Goal: Communication & Community: Participate in discussion

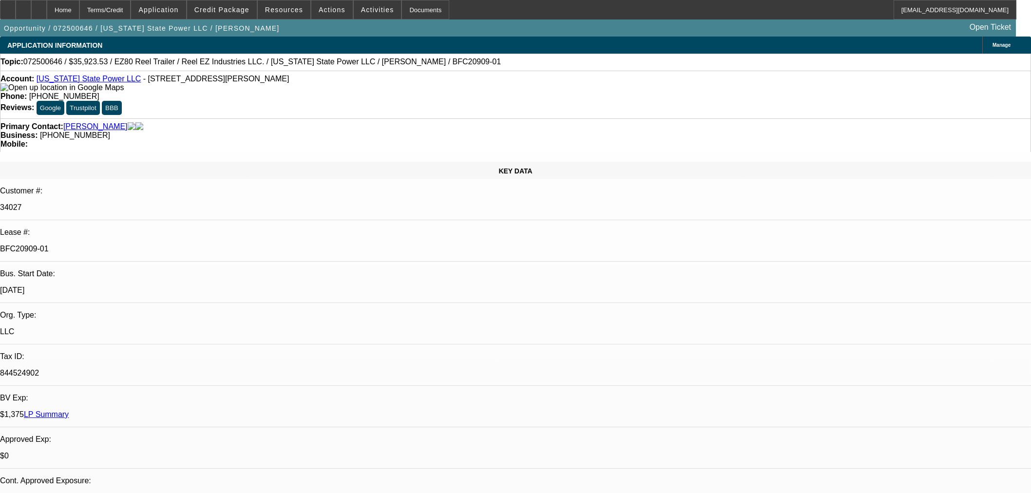
select select "0"
select select "0.1"
select select "4"
select select "0"
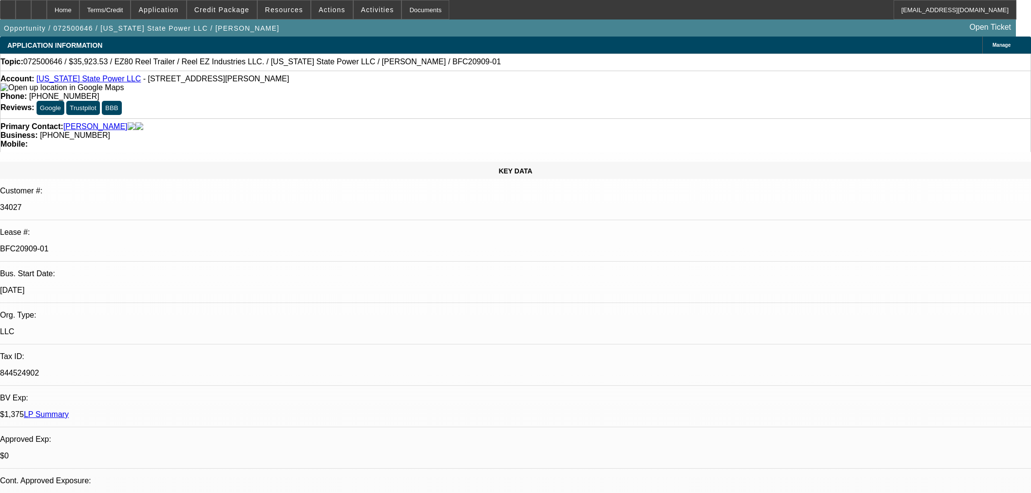
select select "0"
select select "2"
select select "0"
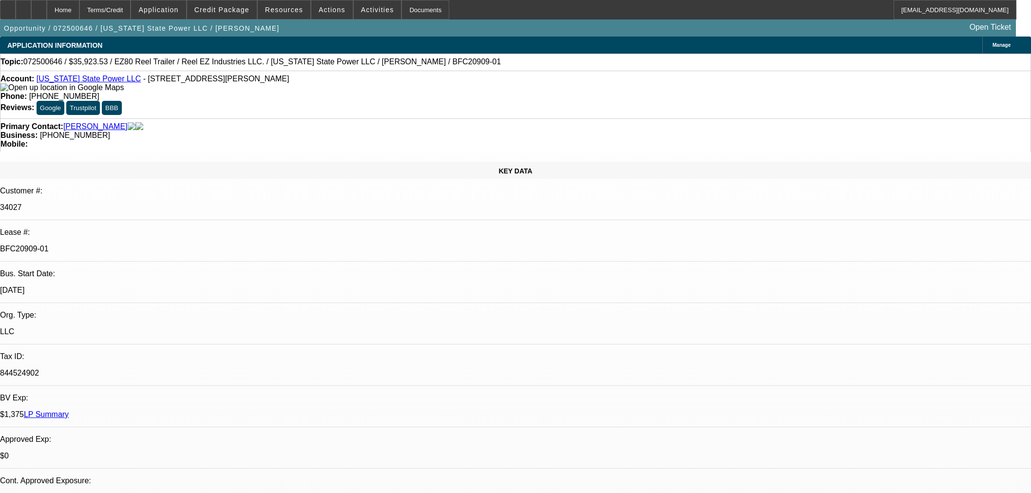
select select "0"
select select "2"
select select "0"
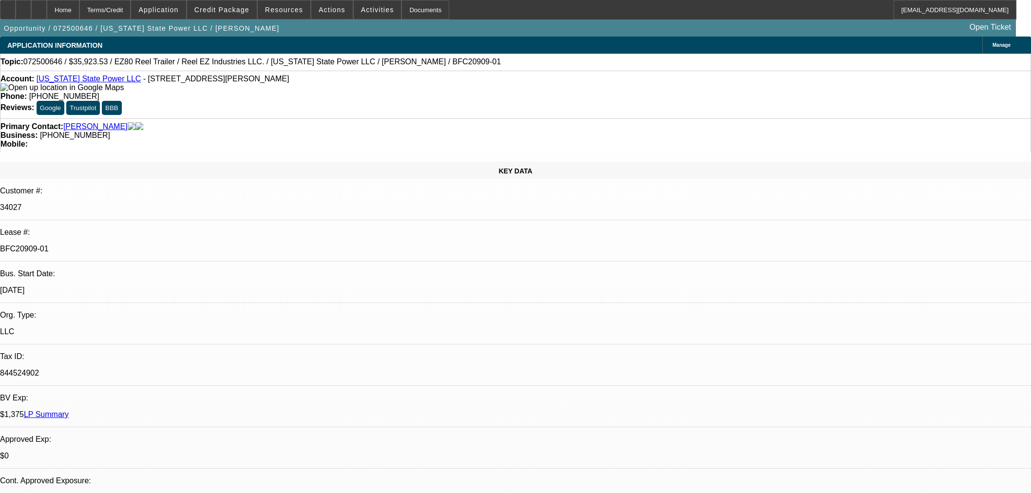
select select "2"
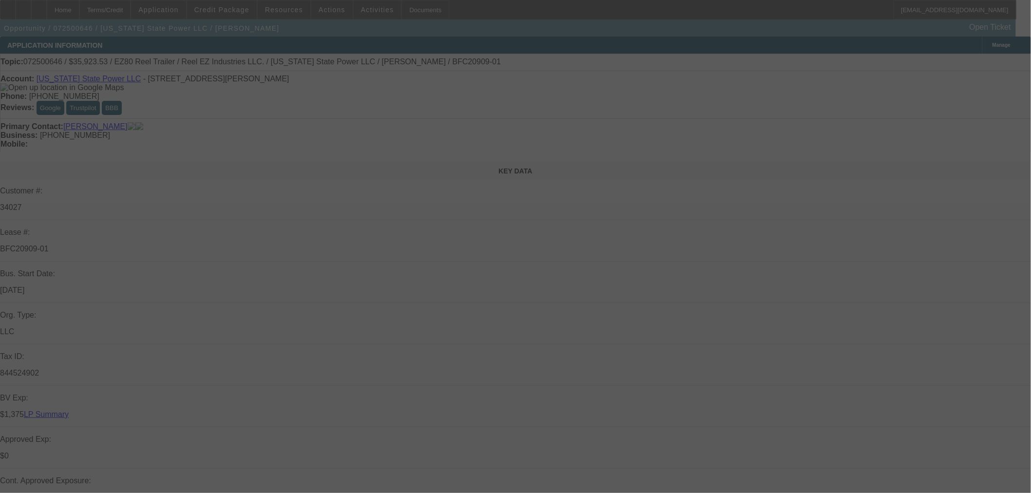
select select "0"
select select "0.1"
select select "4"
select select "0"
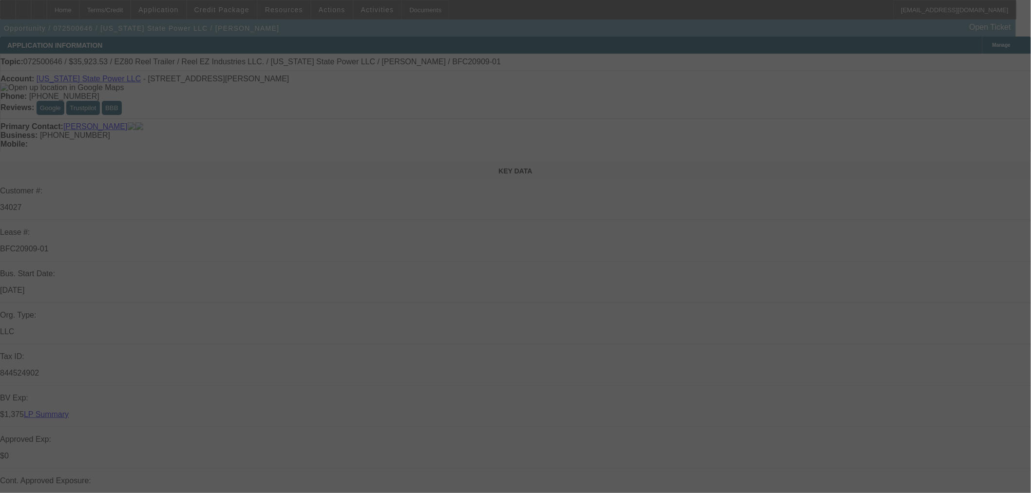
select select "0"
select select "2"
select select "0"
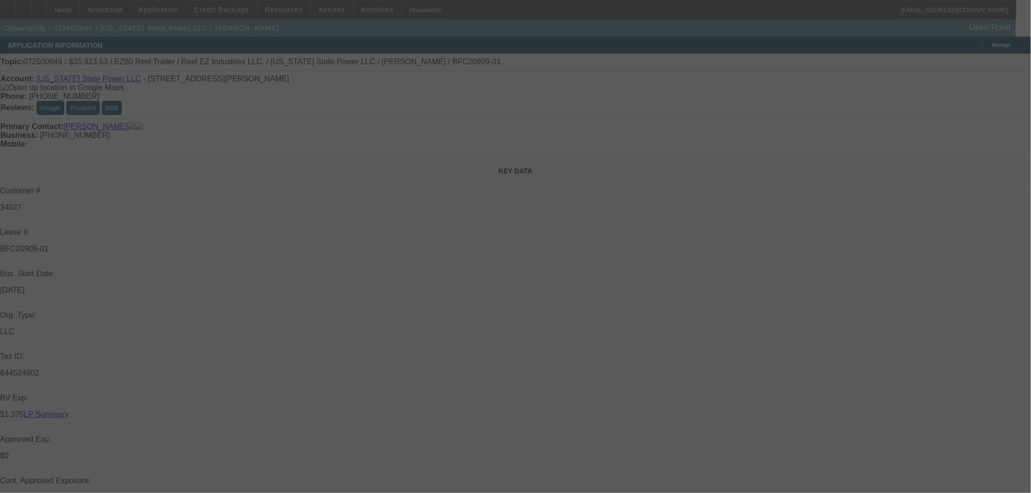
select select "0"
select select "2"
select select "0"
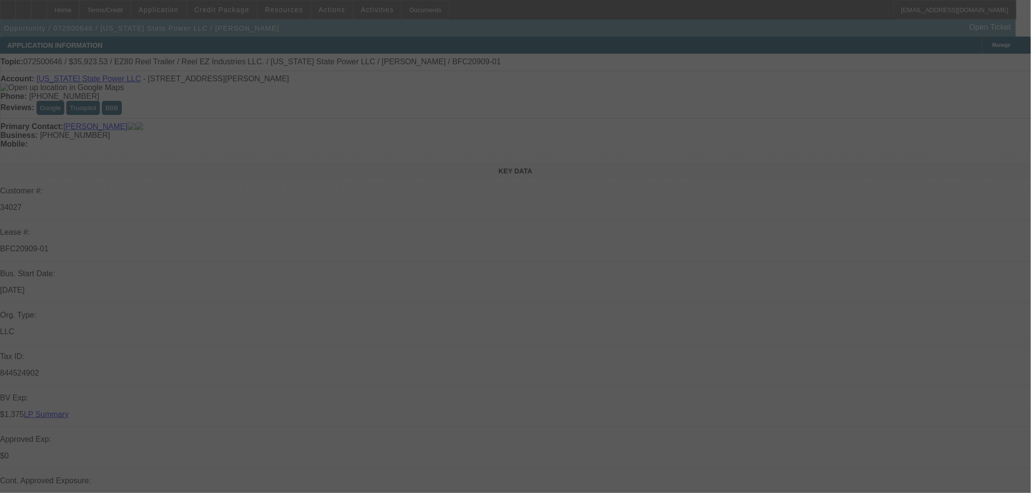
select select "2"
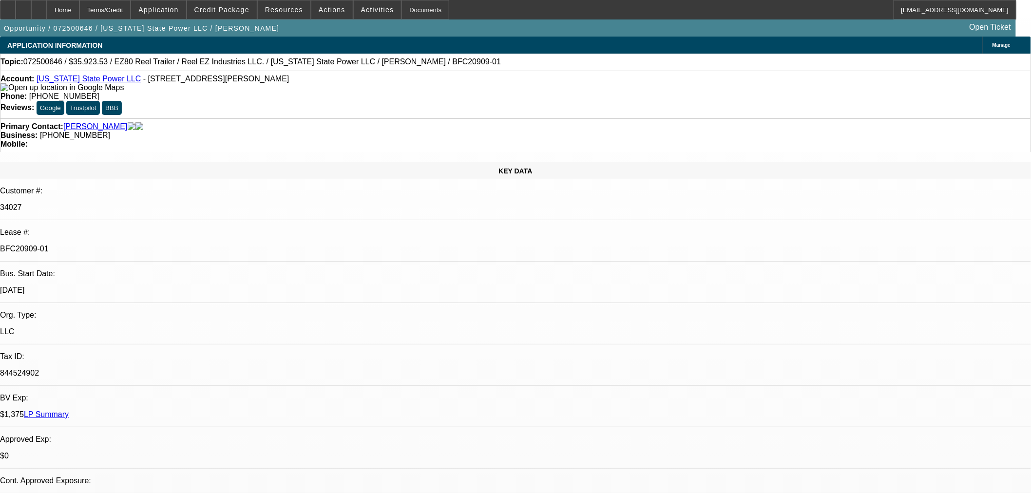
click at [92, 79] on link "Washington State Power LLC" at bounding box center [89, 79] width 105 height 8
click at [286, 13] on span at bounding box center [284, 9] width 53 height 23
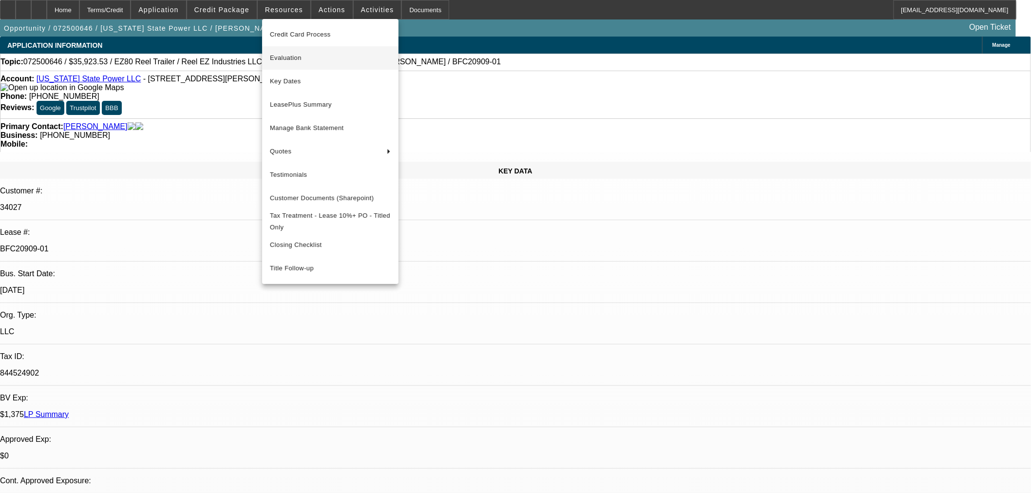
click at [280, 57] on span "Evaluation" at bounding box center [330, 58] width 121 height 12
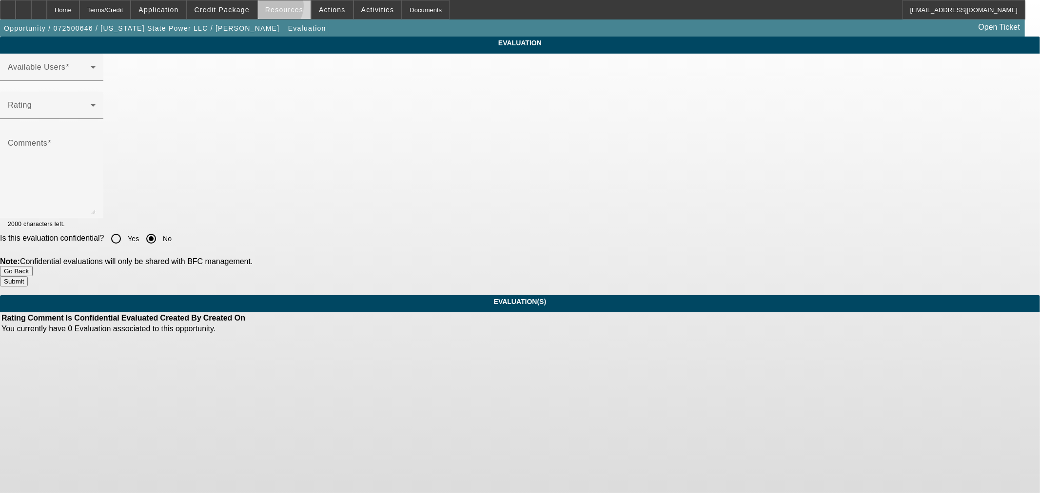
click at [279, 8] on span "Resources" at bounding box center [284, 10] width 38 height 8
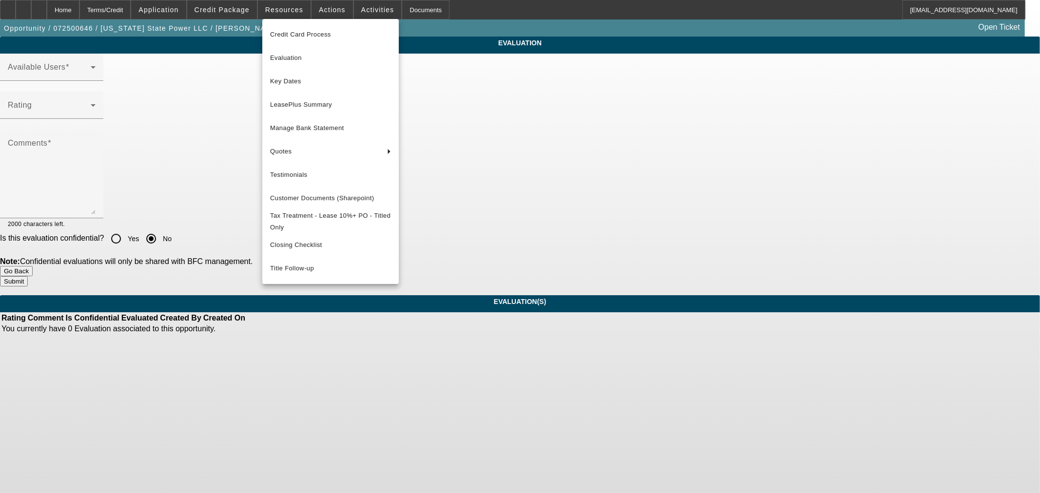
click at [82, 10] on div at bounding box center [520, 246] width 1040 height 493
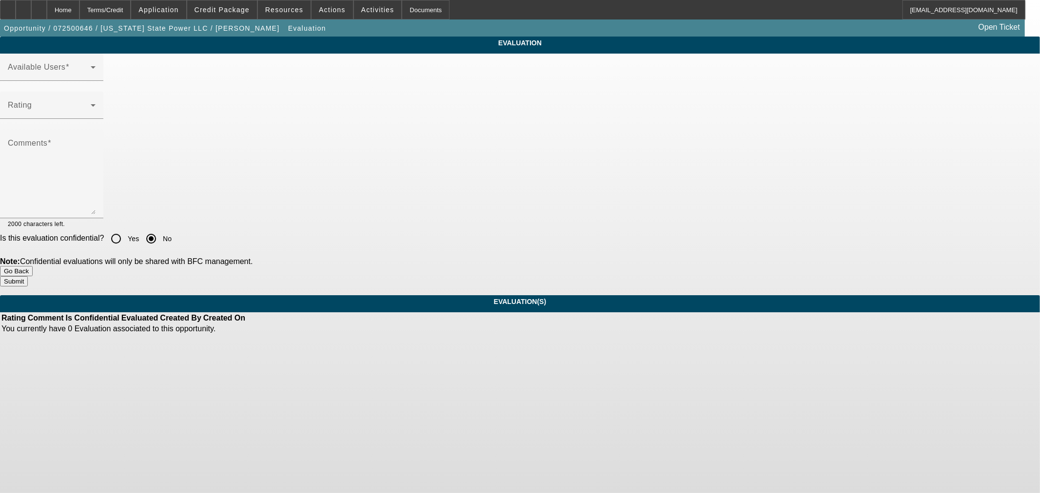
click at [79, 10] on div "Home" at bounding box center [63, 9] width 33 height 19
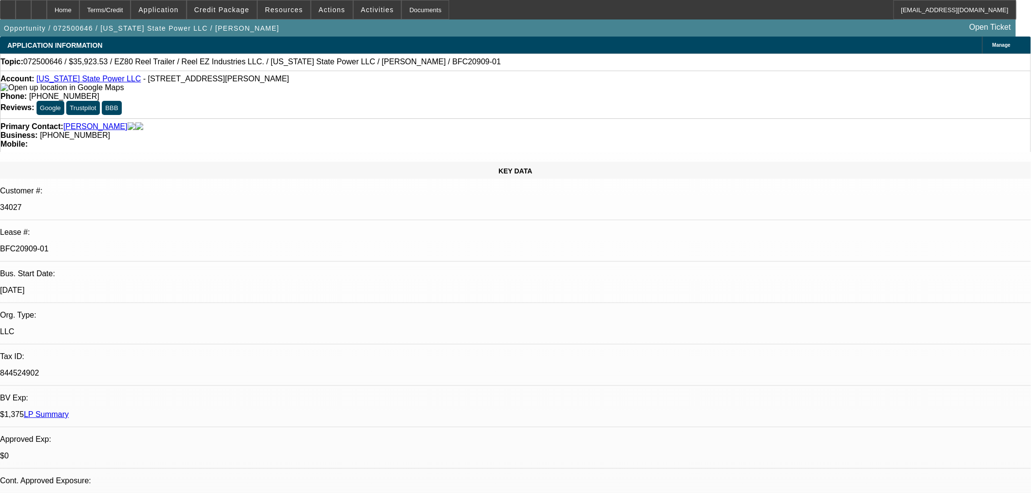
select select "0"
select select "0.1"
select select "4"
select select "0"
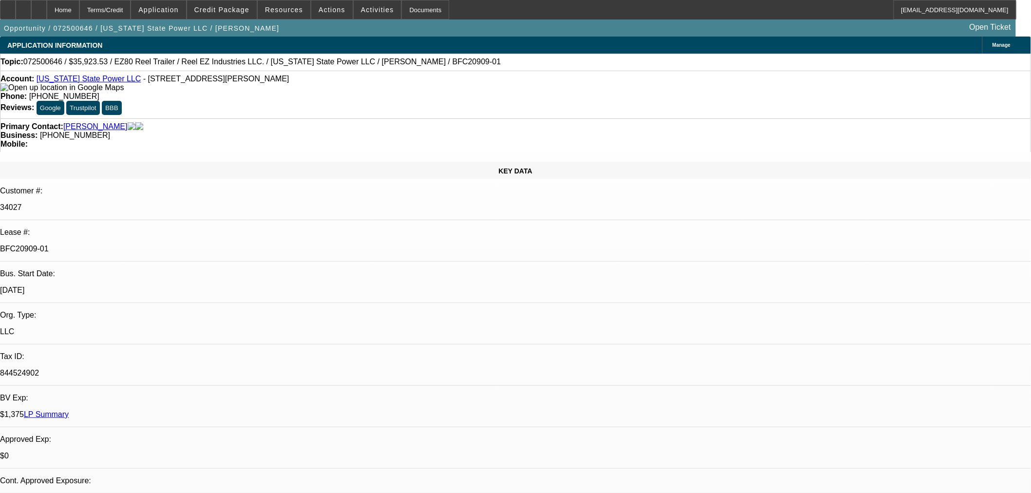
select select "0"
select select "2"
select select "0"
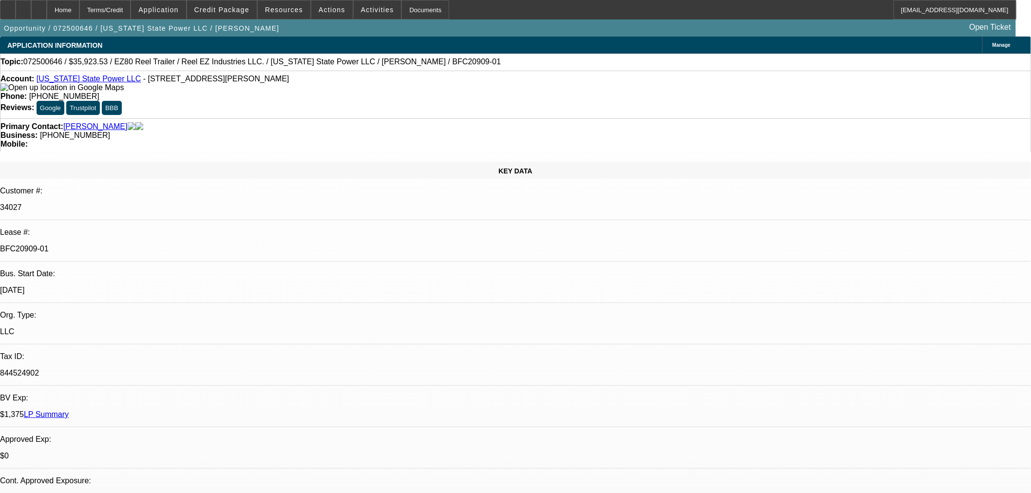
select select "0"
select select "2"
select select "0"
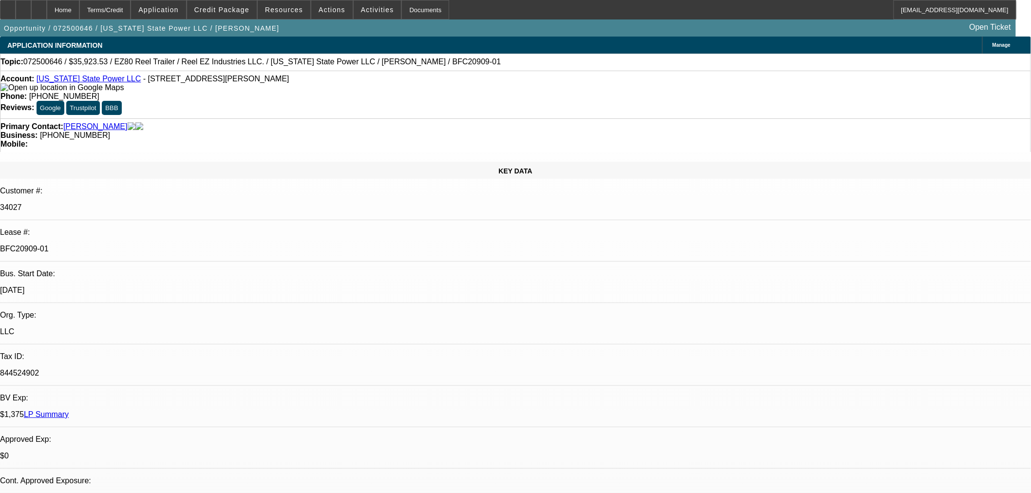
select select "2"
click at [364, 12] on span "Activities" at bounding box center [377, 10] width 33 height 8
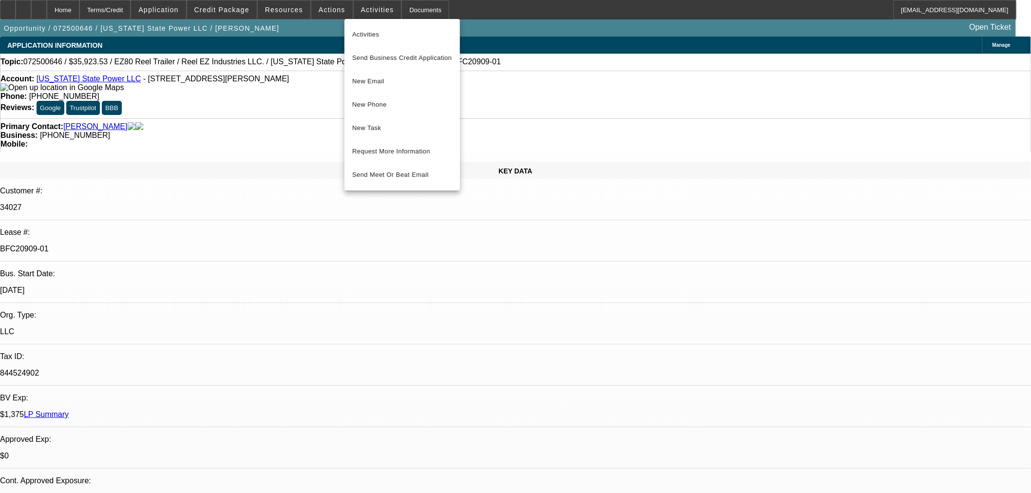
click at [322, 10] on div at bounding box center [515, 246] width 1031 height 493
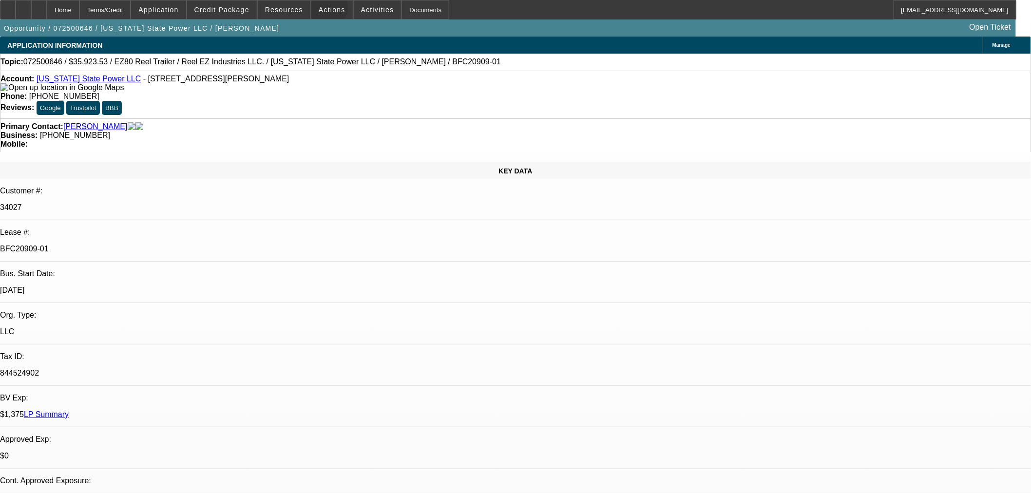
click at [322, 10] on span "Actions" at bounding box center [332, 10] width 27 height 8
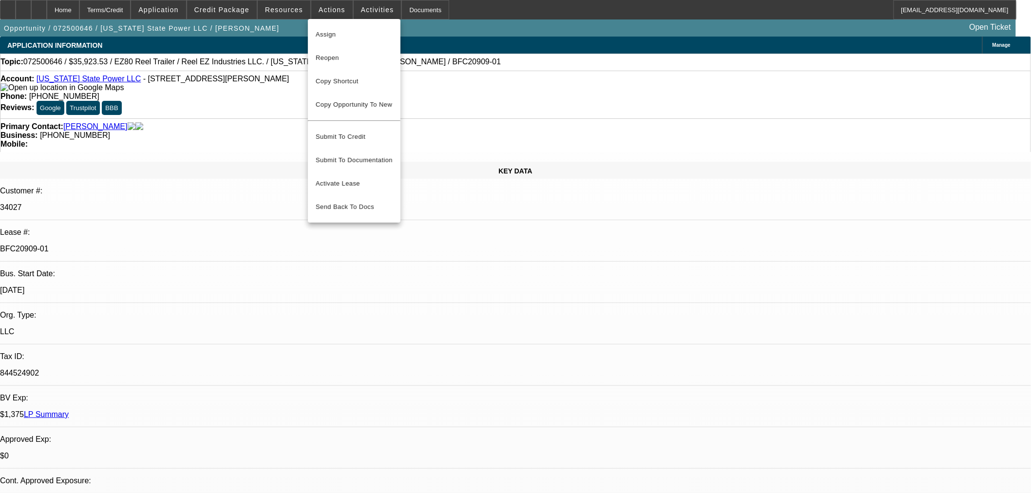
click at [279, 7] on div at bounding box center [515, 246] width 1031 height 493
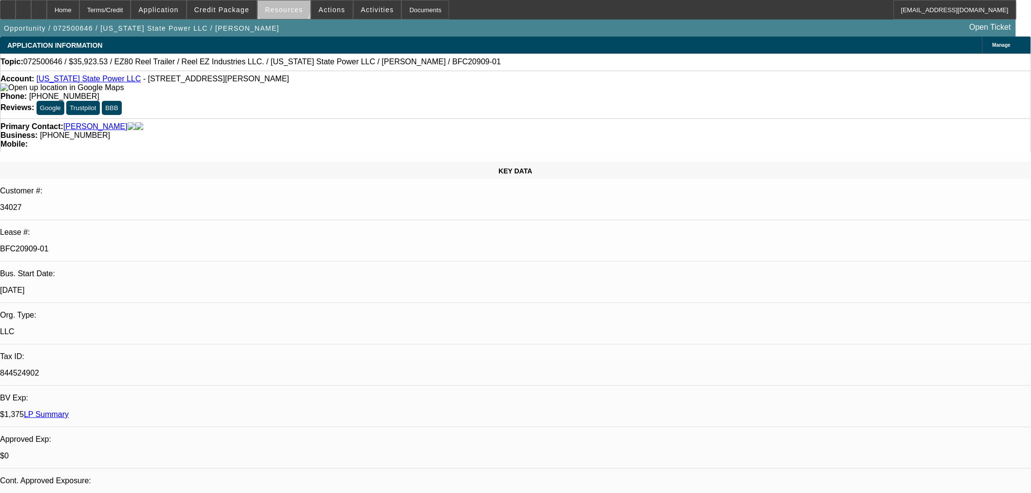
click at [288, 8] on span "Resources" at bounding box center [284, 10] width 38 height 8
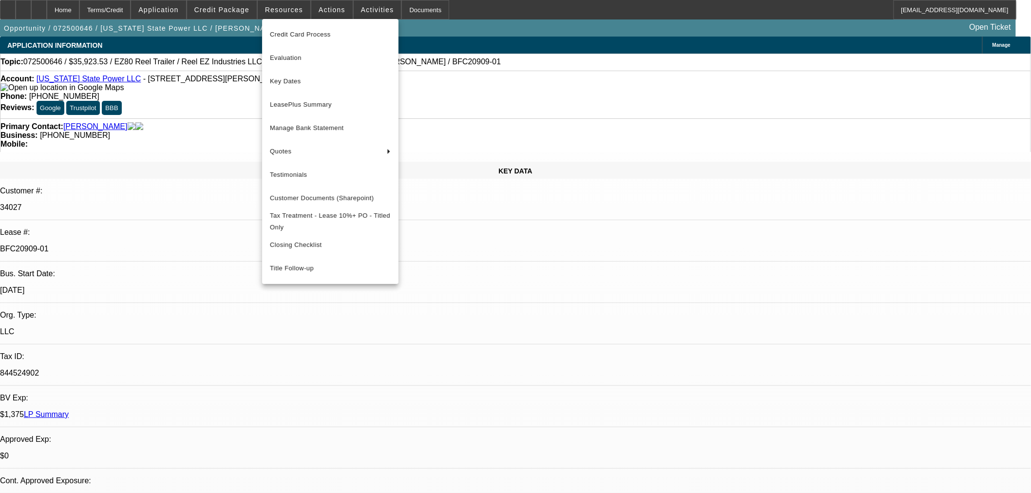
click at [764, 305] on div at bounding box center [515, 246] width 1031 height 493
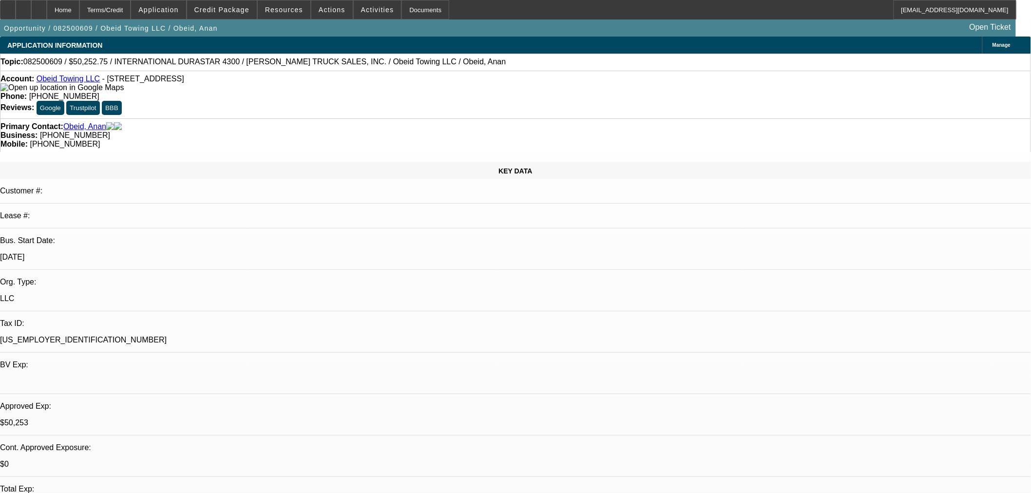
select select "0"
select select "2"
select select "0"
select select "2"
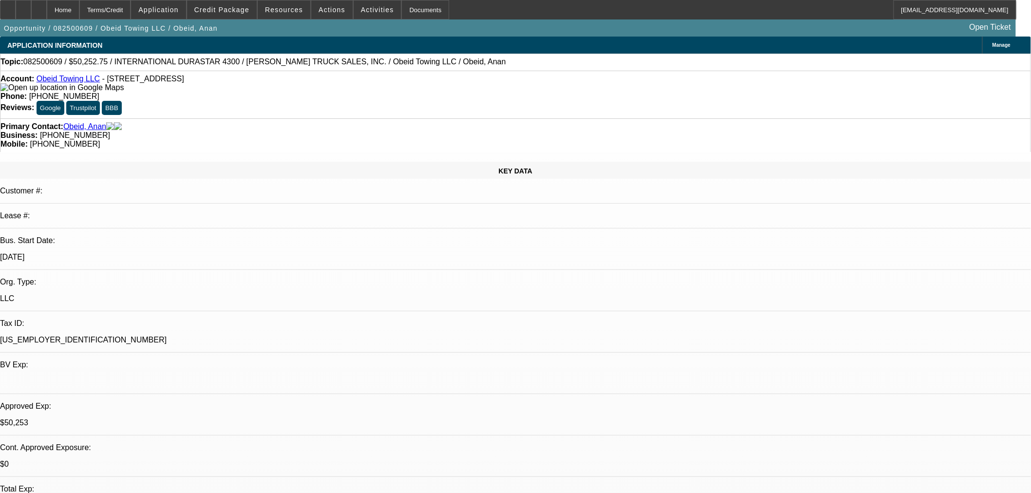
select select "0"
select select "1"
select select "2"
select select "6"
select select "1"
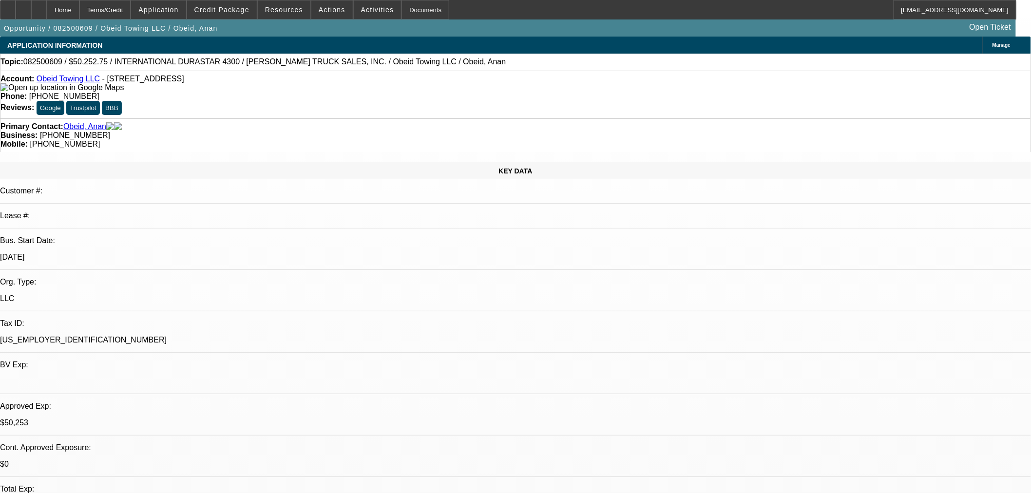
select select "2"
select select "6"
click at [324, 4] on span at bounding box center [331, 9] width 41 height 23
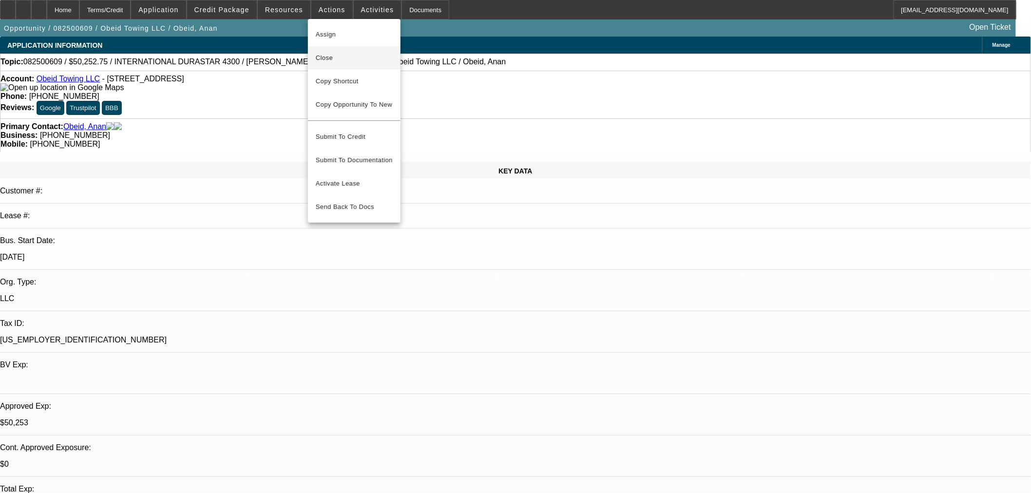
click at [328, 52] on span "Close" at bounding box center [354, 58] width 77 height 12
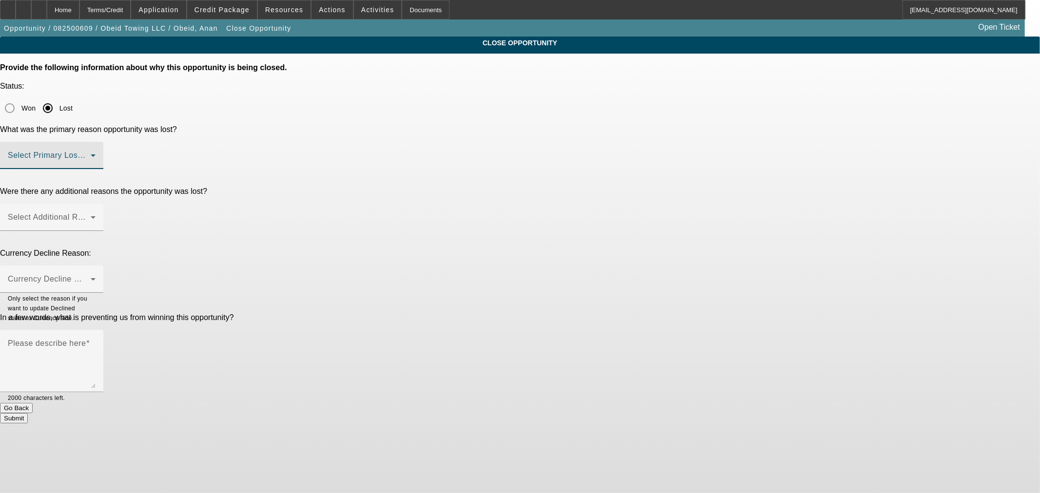
click at [91, 154] on span at bounding box center [49, 160] width 83 height 12
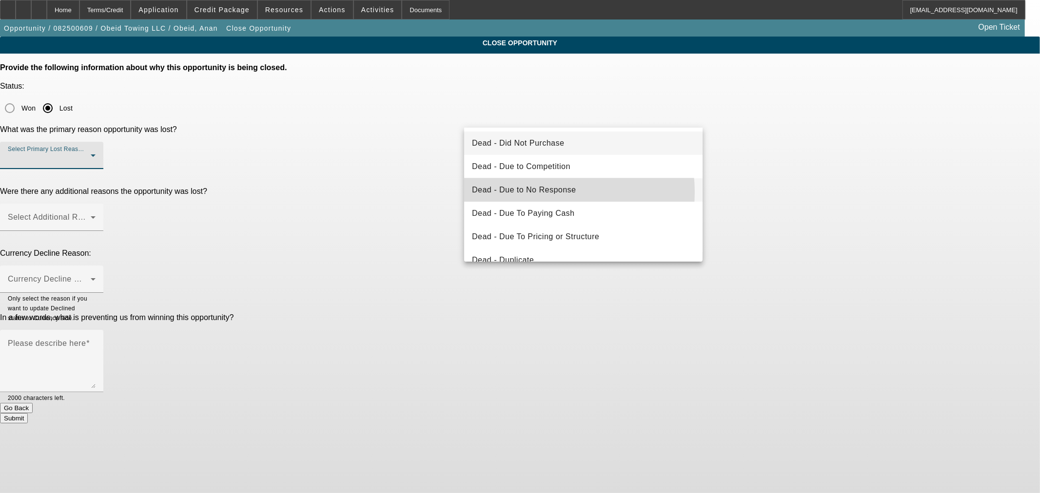
click at [547, 192] on span "Dead - Due to No Response" at bounding box center [524, 190] width 104 height 12
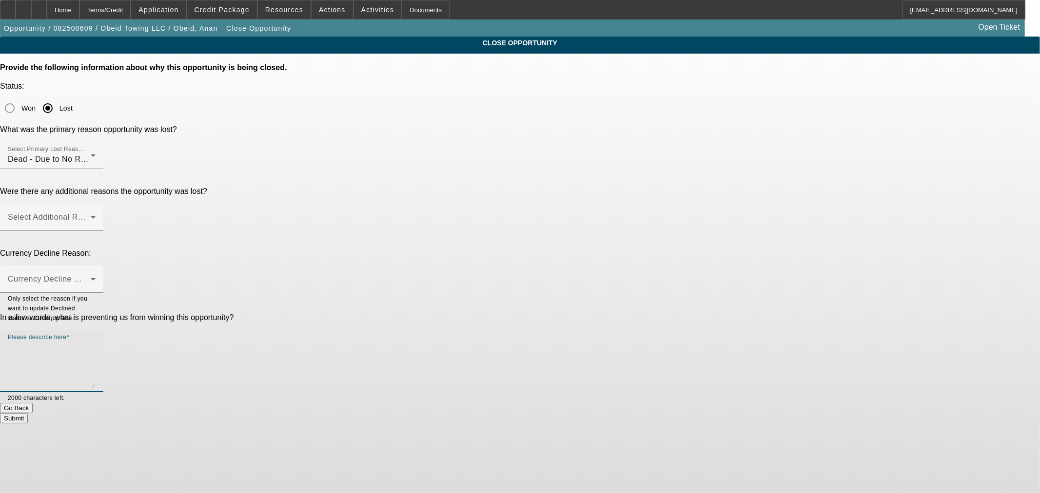
drag, startPoint x: 529, startPoint y: 232, endPoint x: 559, endPoint y: 234, distance: 29.3
click at [96, 342] on textarea "Please describe here" at bounding box center [52, 365] width 88 height 47
paste textarea "It went cold. Offered help repeatedly for other trucks. PG stopped responding a…"
type textarea "It went cold. Offered help repeatedly for other trucks. PG stopped responding a…"
click at [28, 413] on button "Submit" at bounding box center [14, 418] width 28 height 10
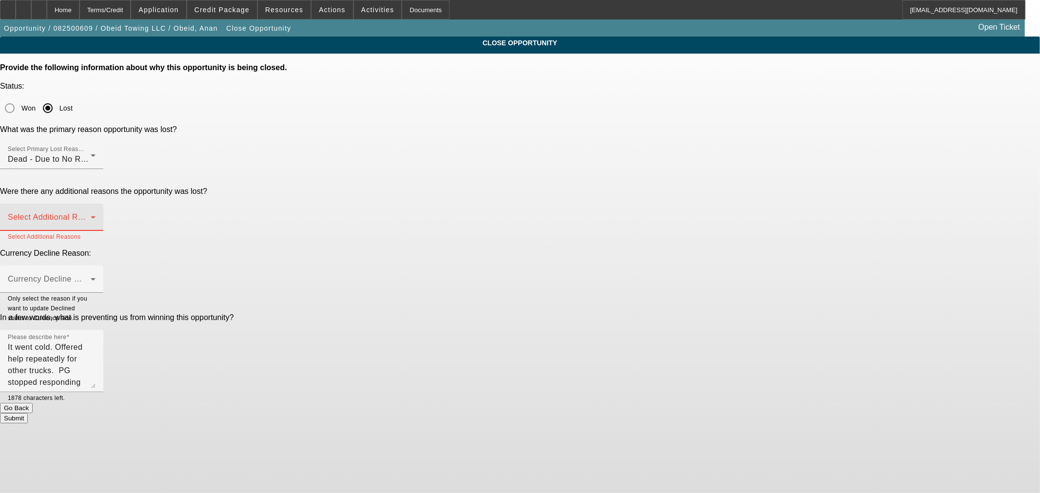
click at [91, 215] on span at bounding box center [49, 221] width 83 height 12
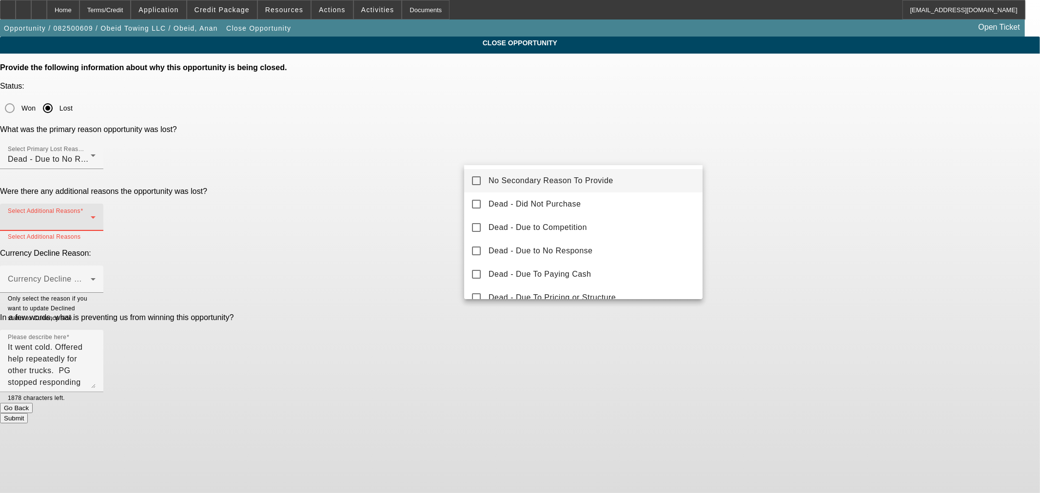
click at [542, 174] on mat-option "No Secondary Reason To Provide" at bounding box center [583, 180] width 238 height 23
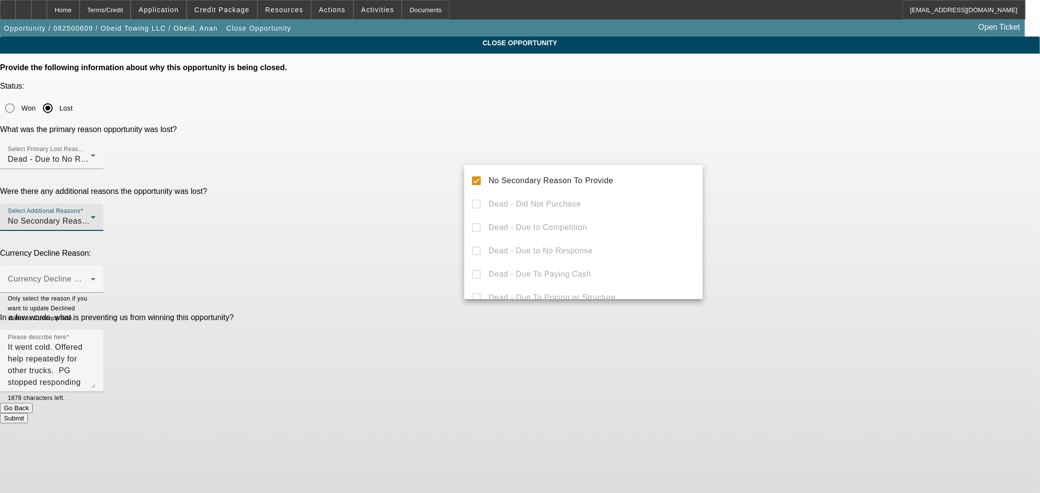
click at [556, 358] on div at bounding box center [520, 246] width 1040 height 493
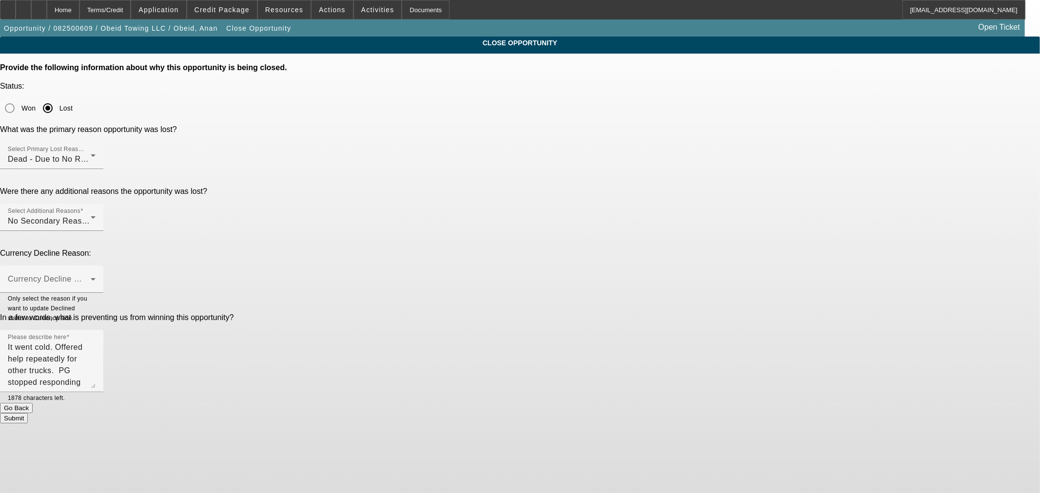
click at [28, 413] on button "Submit" at bounding box center [14, 418] width 28 height 10
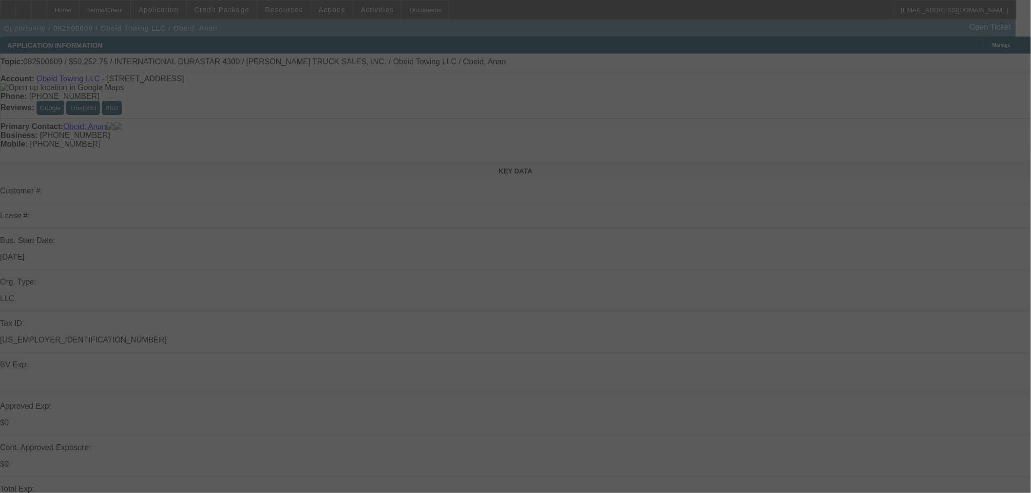
select select "0"
select select "2"
select select "0"
select select "6"
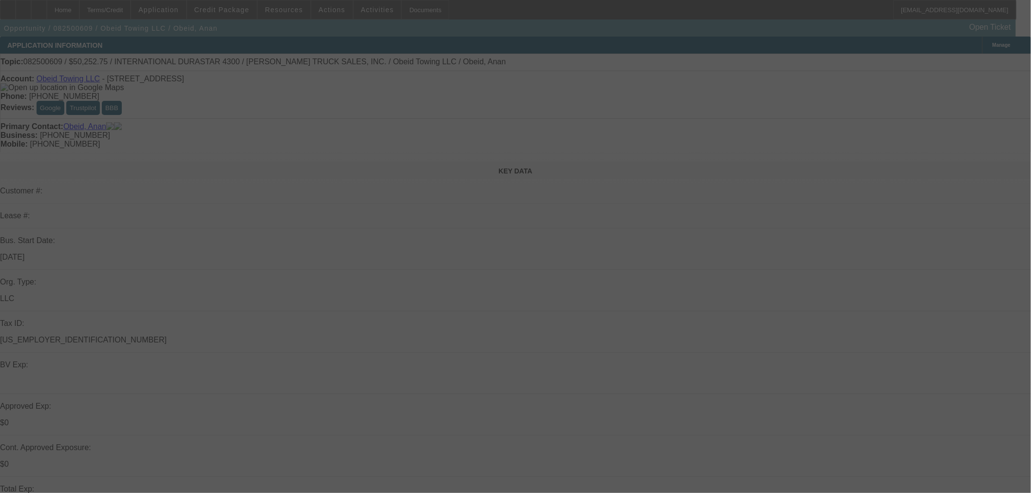
select select "0"
select select "2"
select select "0"
select select "6"
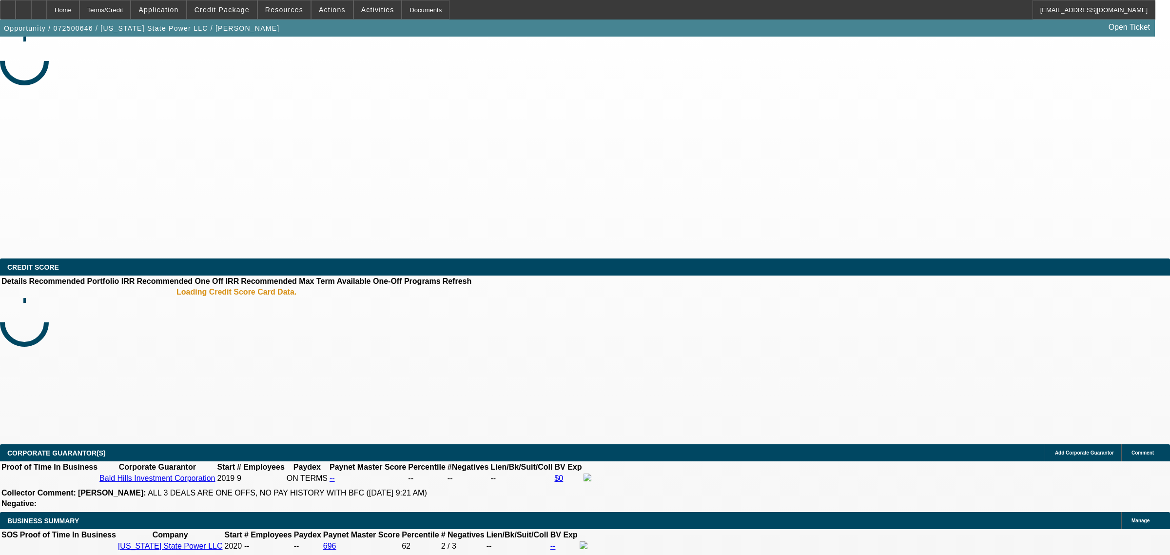
select select "0"
select select "0.1"
select select "4"
select select "0"
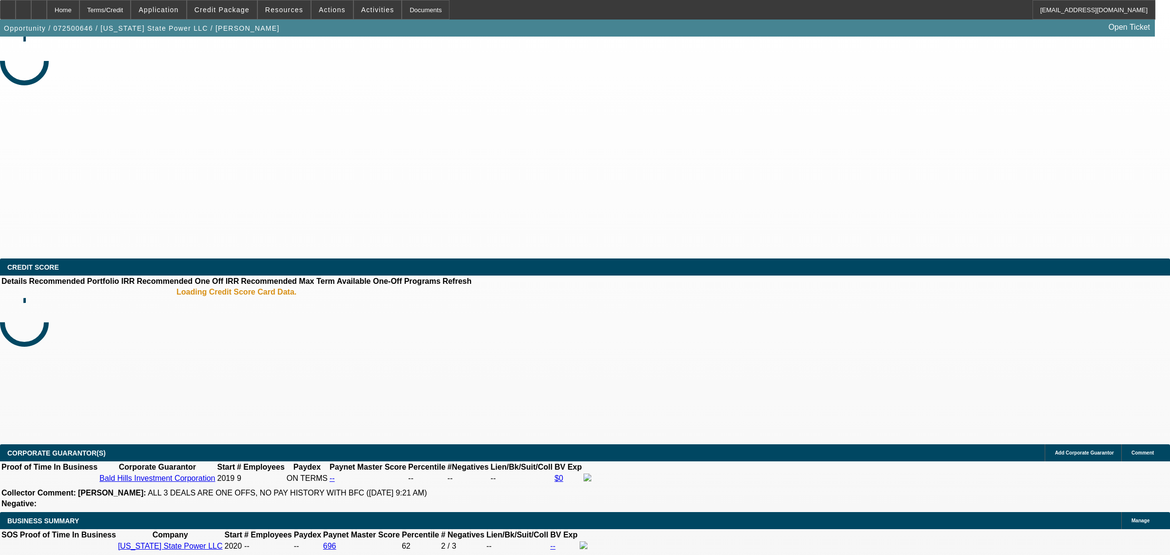
select select "0"
select select "2"
select select "0"
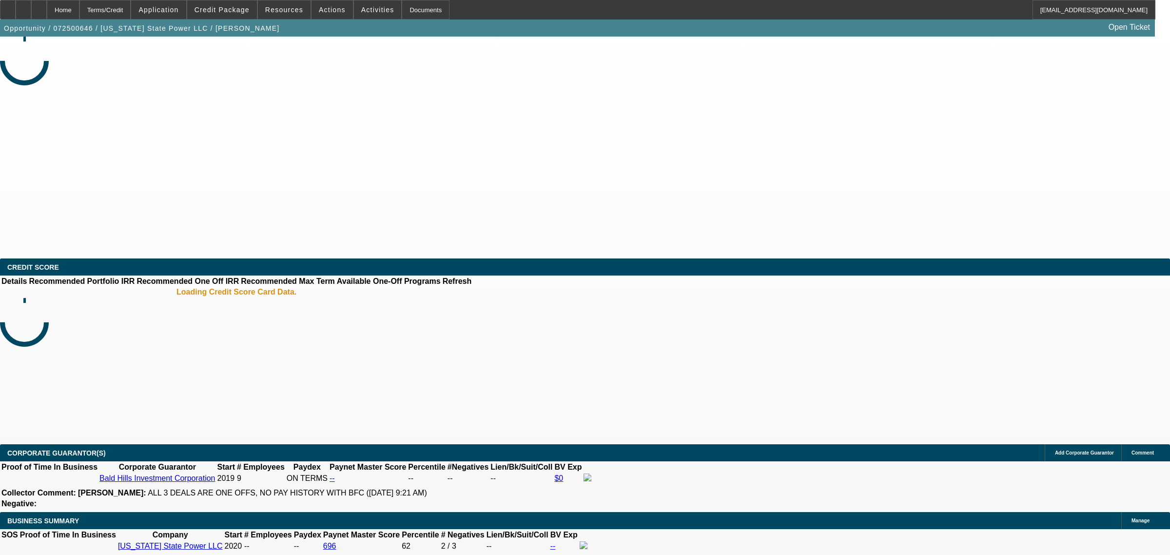
select select "0"
select select "2"
select select "0"
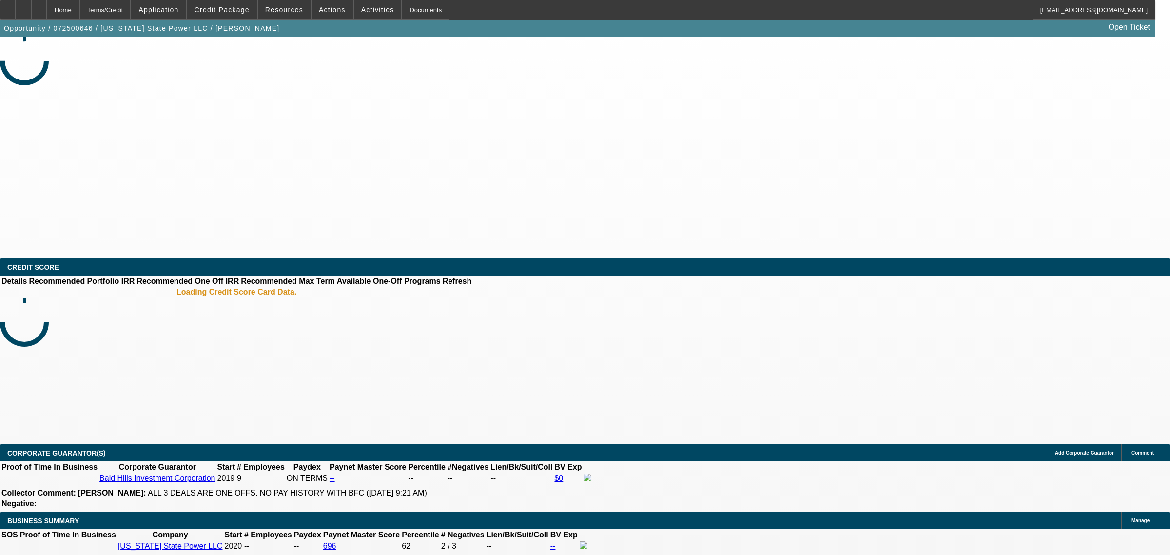
select select "2"
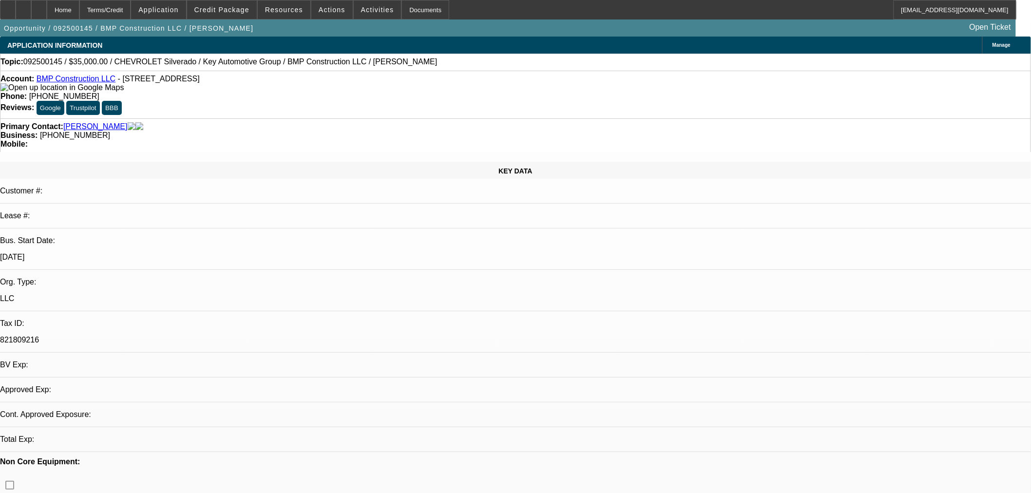
select select "0"
select select "2"
select select "0"
select select "0.1"
select select "2"
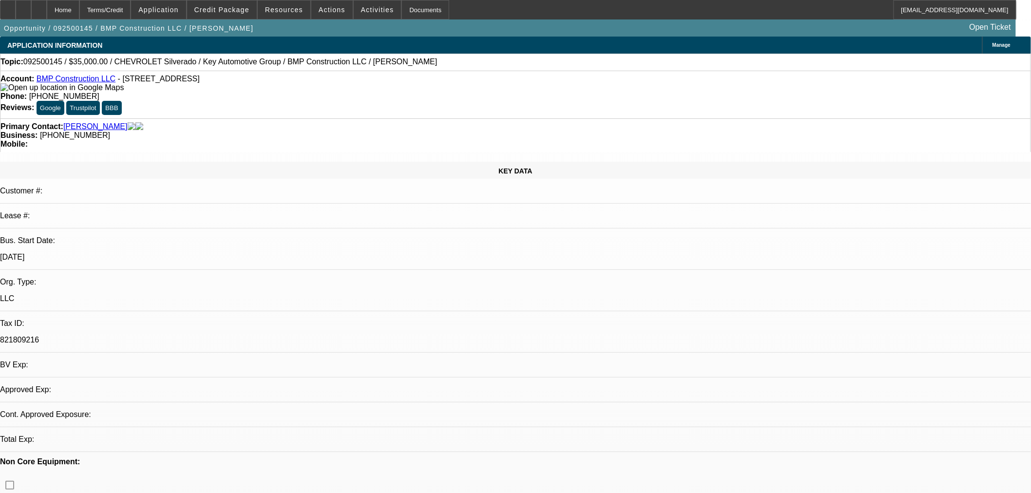
select select "0"
select select "1"
select select "2"
select select "6"
select select "1"
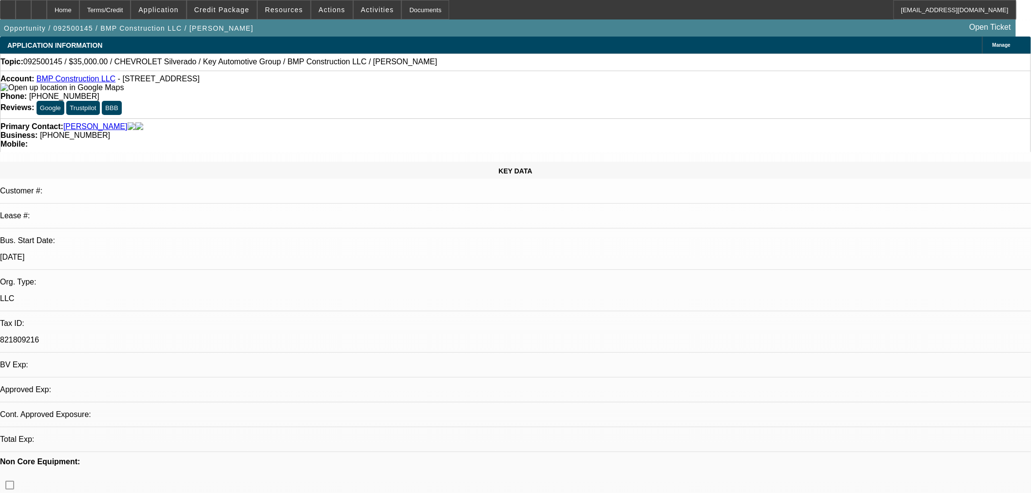
select select "2"
select select "6"
radio input "true"
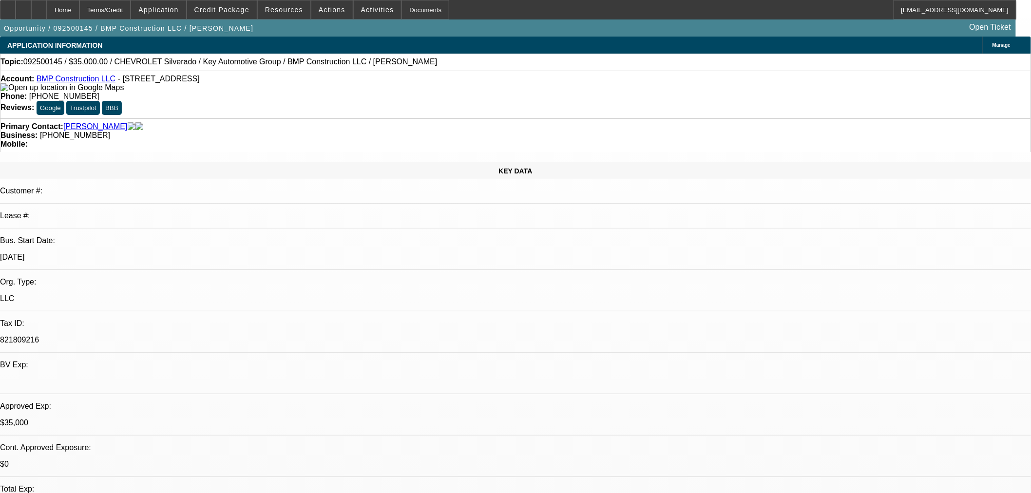
paste textarea "we have and just waiting on the customer. Sent a follow up over the account man…"
type textarea ""we have (presented to customer) and just waiting on the customer. Sent a follo…"
radio input "true"
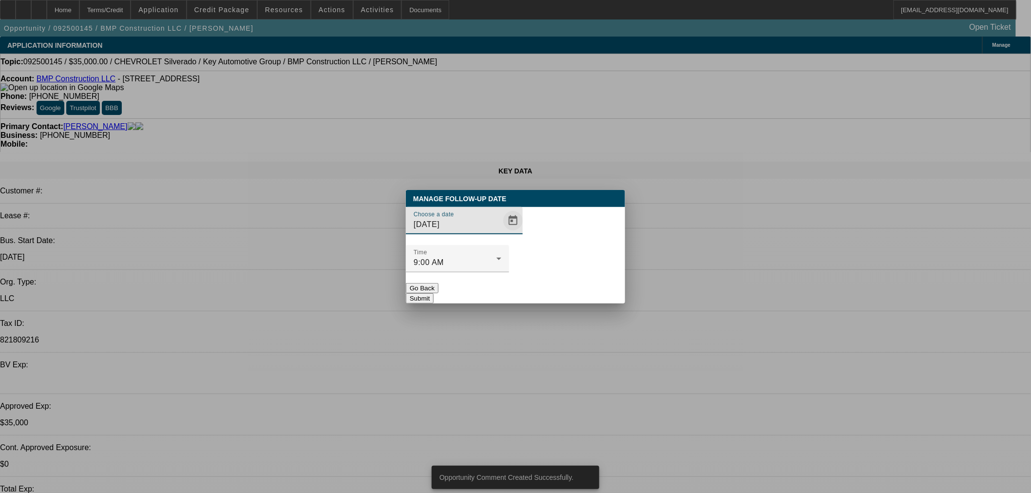
click at [502, 233] on span "Open calendar" at bounding box center [513, 220] width 23 height 23
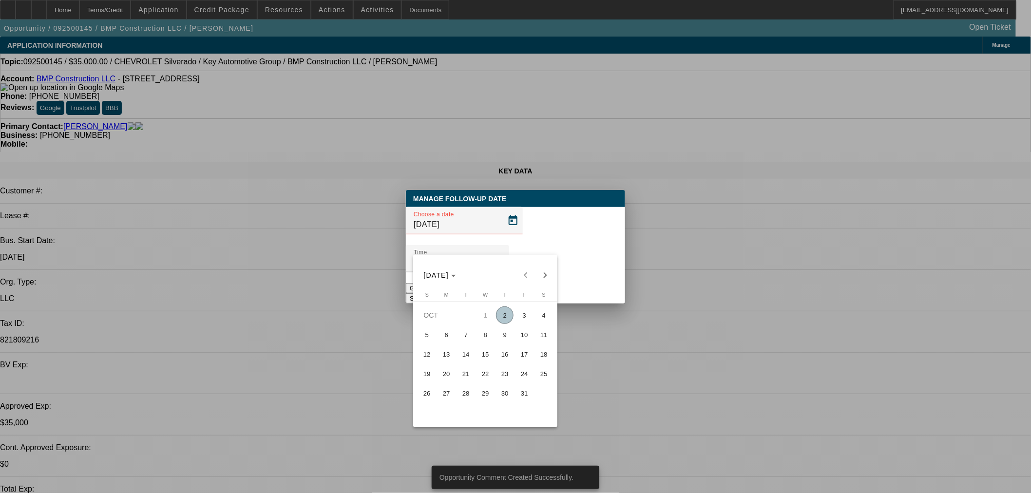
click at [493, 352] on button "15" at bounding box center [485, 354] width 19 height 19
type input "10/15/2025"
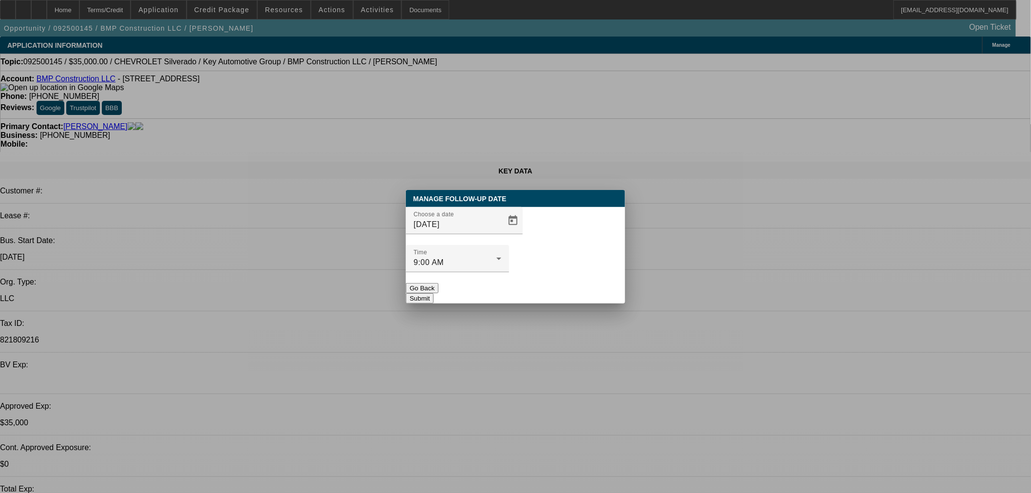
click at [434, 293] on button "Submit" at bounding box center [420, 298] width 28 height 10
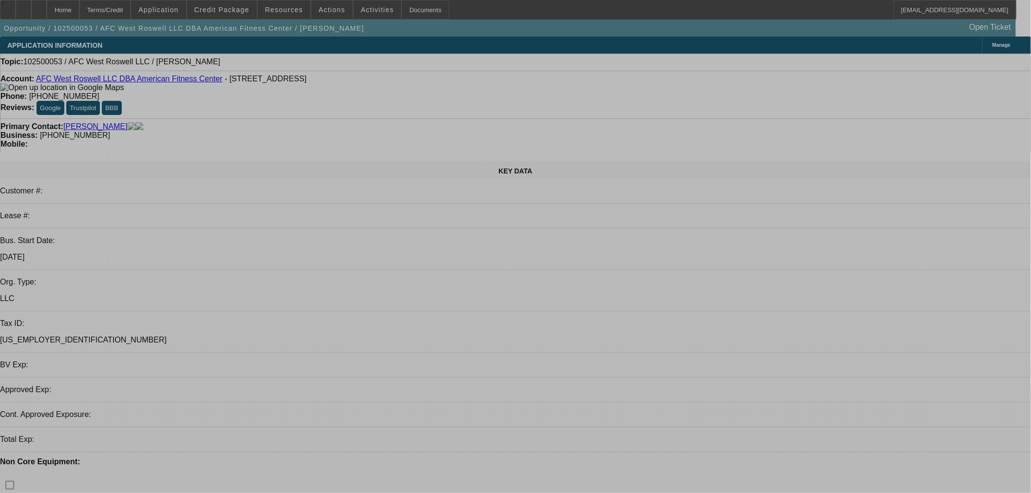
select select "0"
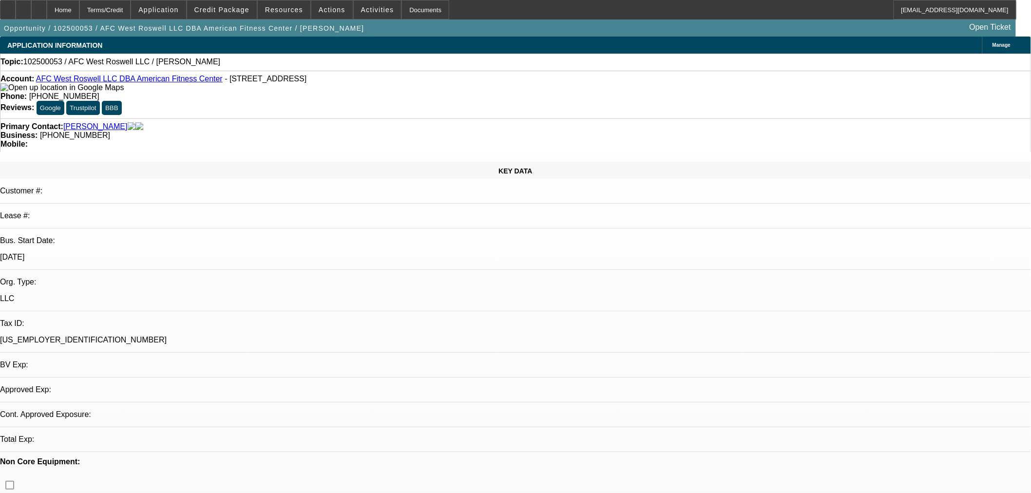
select select "2"
select select "0.1"
select select "4"
drag, startPoint x: 437, startPoint y: 80, endPoint x: 374, endPoint y: 81, distance: 63.4
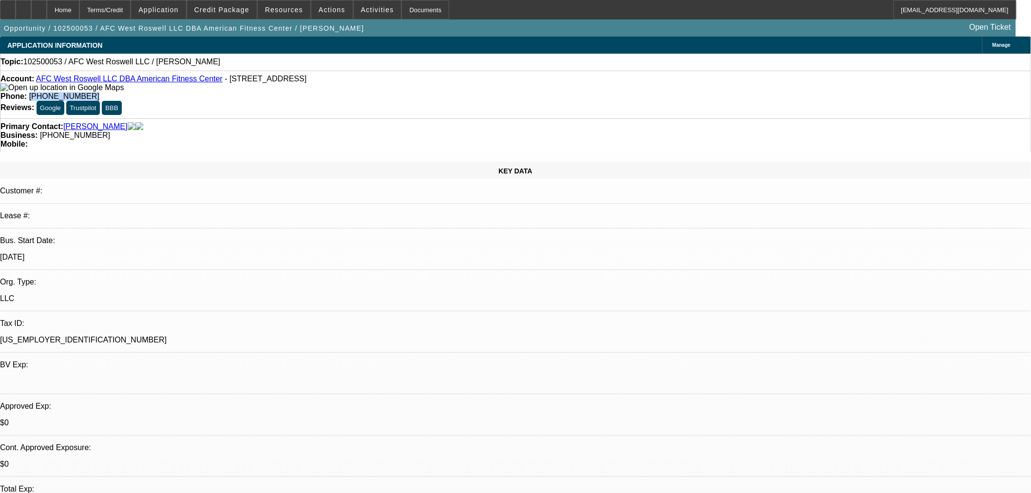
click at [374, 92] on div "Phone: [PHONE_NUMBER]" at bounding box center [515, 96] width 1031 height 9
copy span "[PHONE_NUMBER]"
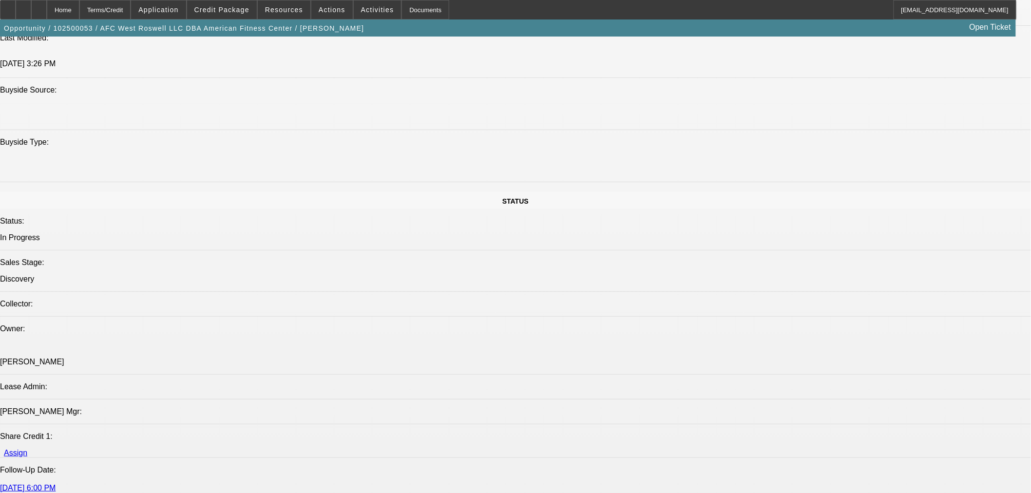
scroll to position [992, 0]
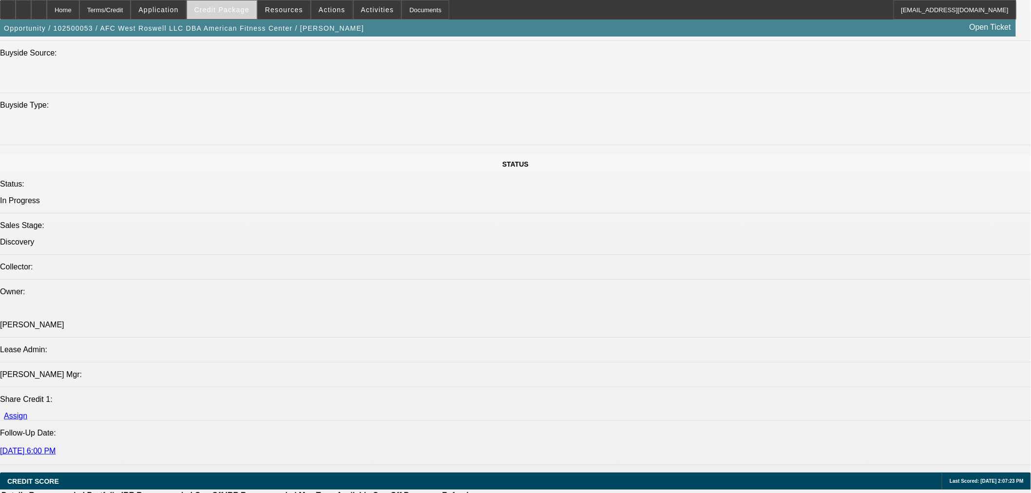
click at [221, 11] on span "Credit Package" at bounding box center [221, 10] width 55 height 8
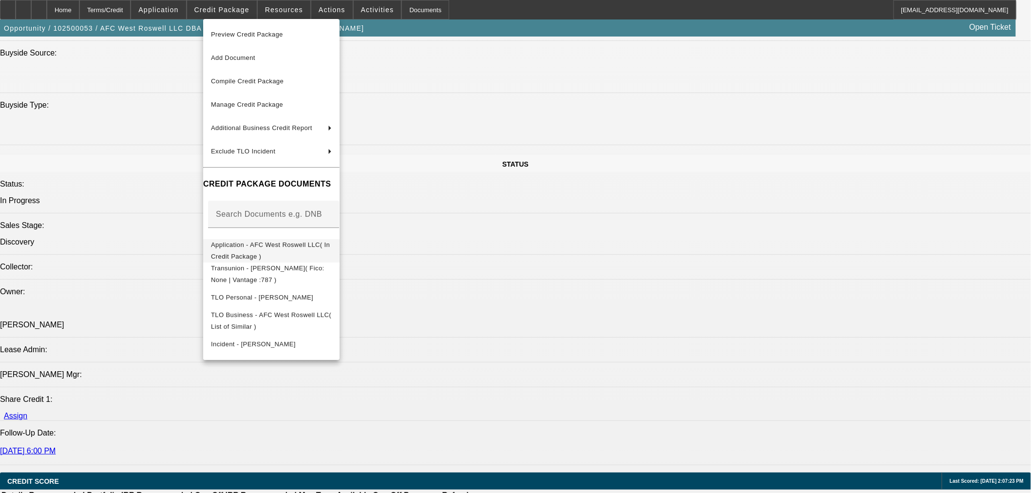
click at [286, 242] on span "Application - AFC West Roswell LLC( In Credit Package )" at bounding box center [271, 250] width 121 height 23
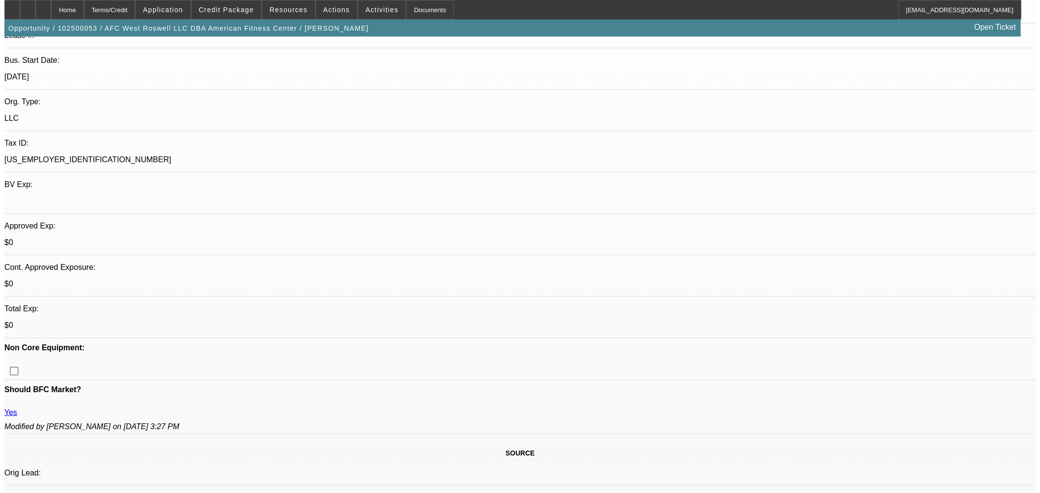
scroll to position [0, 0]
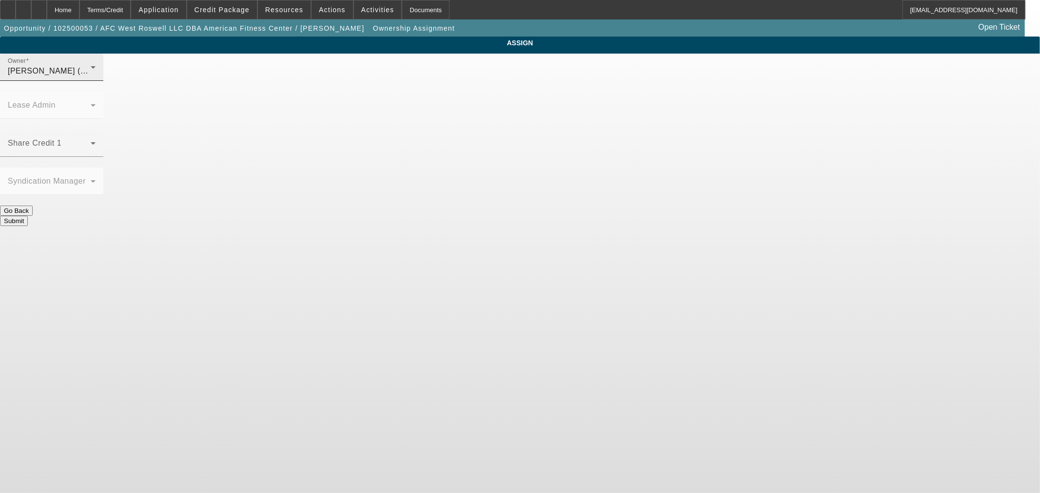
click at [105, 75] on span "[PERSON_NAME] (Lvl 21)" at bounding box center [56, 71] width 97 height 8
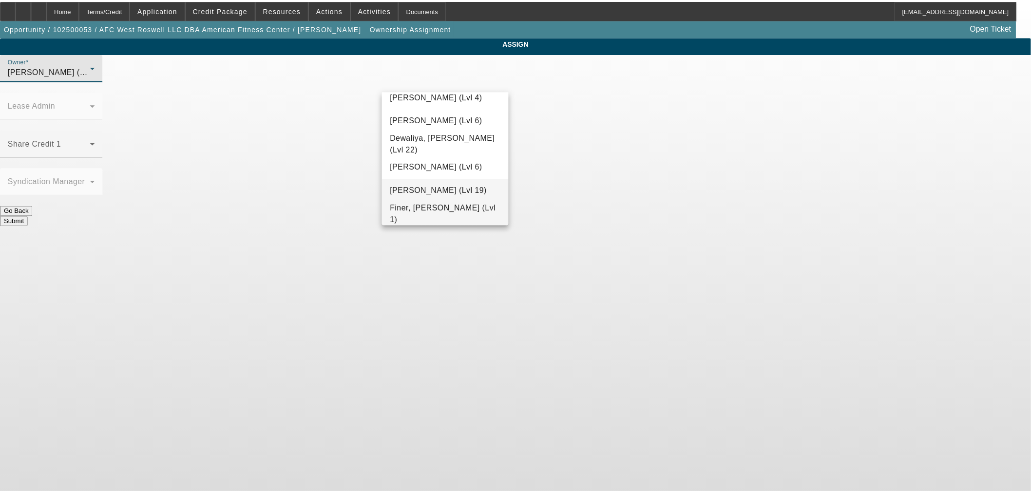
scroll to position [288, 0]
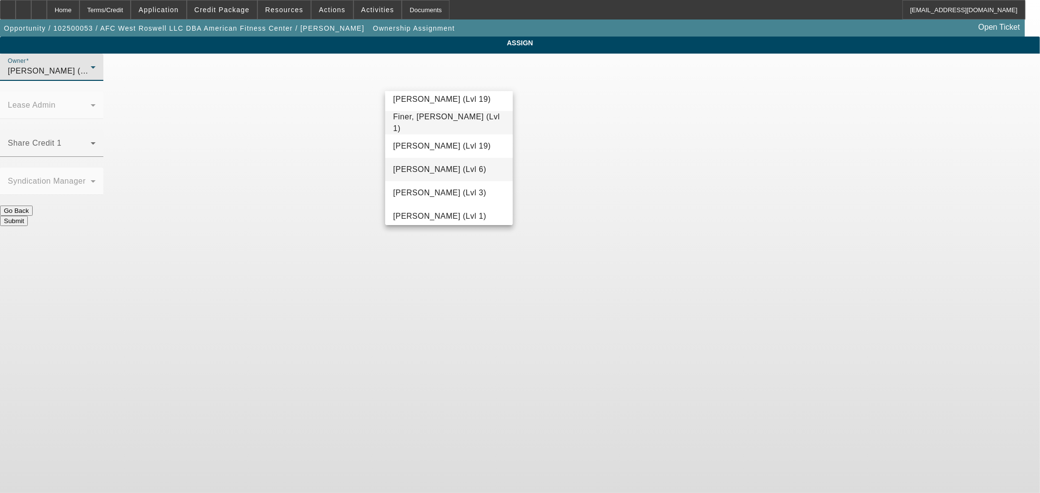
click at [431, 167] on span "[PERSON_NAME] (Lvl 6)" at bounding box center [439, 170] width 93 height 12
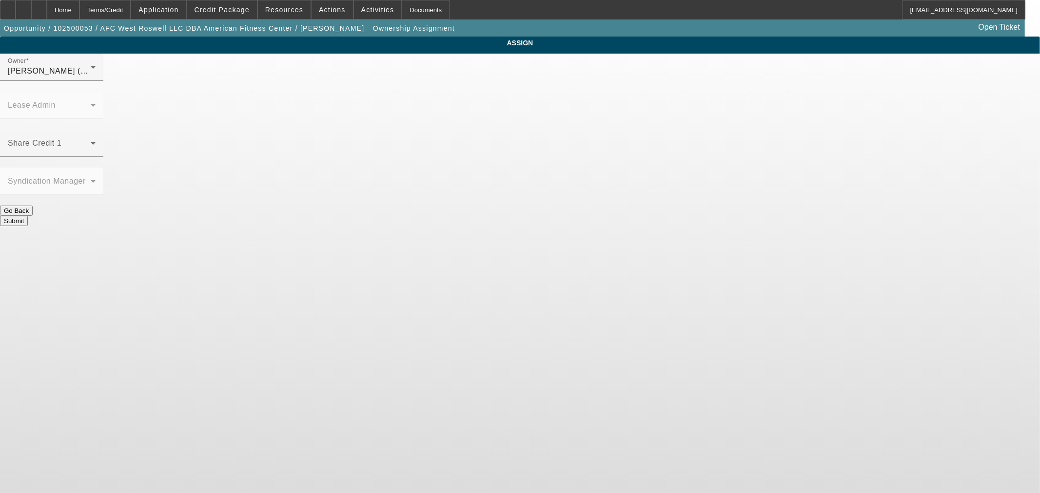
click at [596, 216] on div "Submit" at bounding box center [520, 221] width 1040 height 10
click at [28, 216] on button "Submit" at bounding box center [14, 221] width 28 height 10
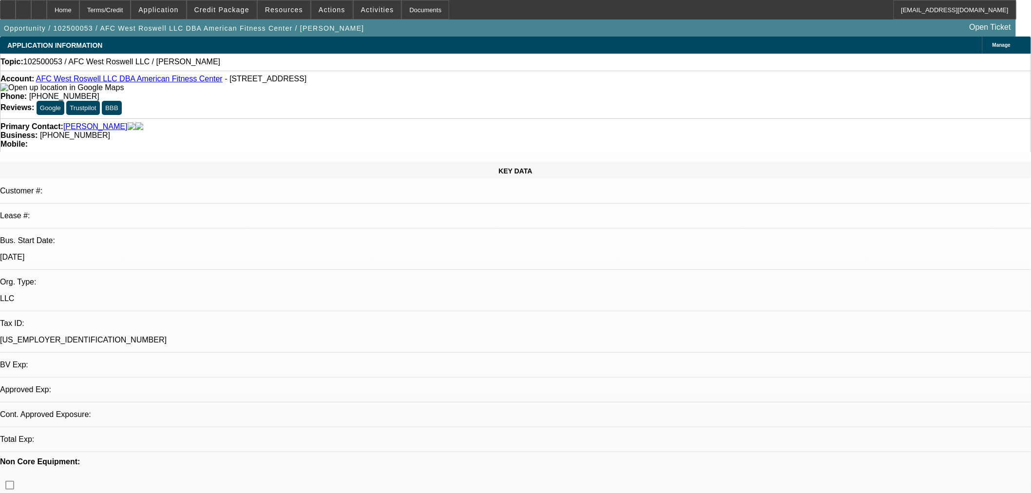
select select "0"
select select "2"
select select "0.1"
select select "4"
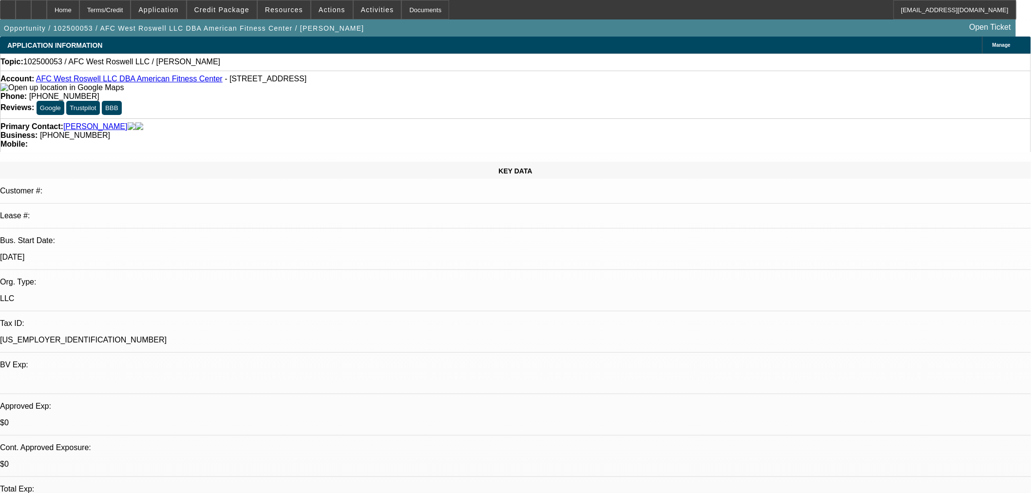
click at [865, 142] on span "Reply All" at bounding box center [867, 144] width 26 height 7
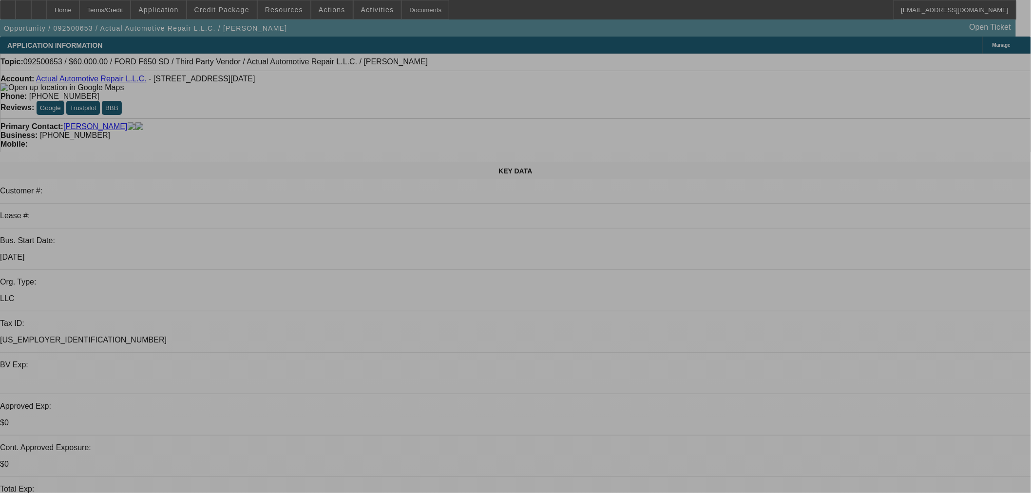
select select "0"
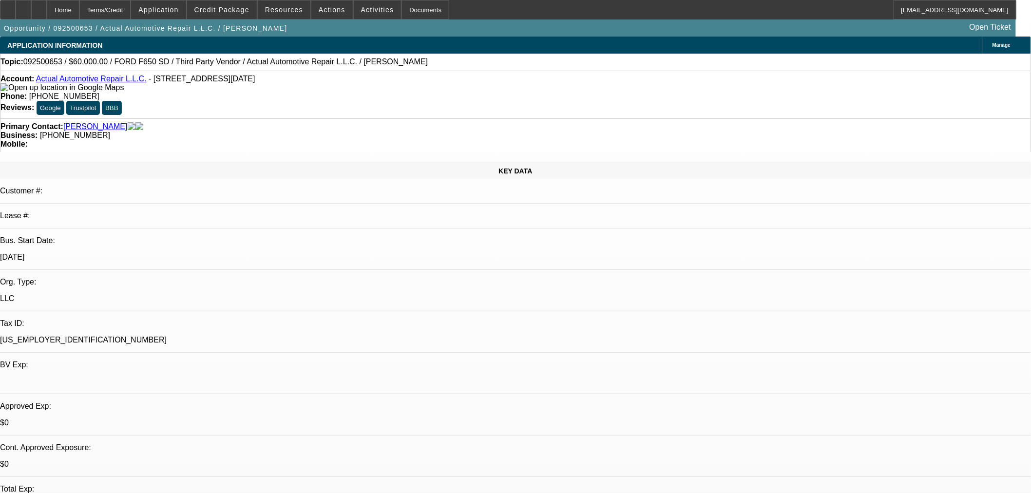
select select "2"
select select "0"
select select "6"
select select "0"
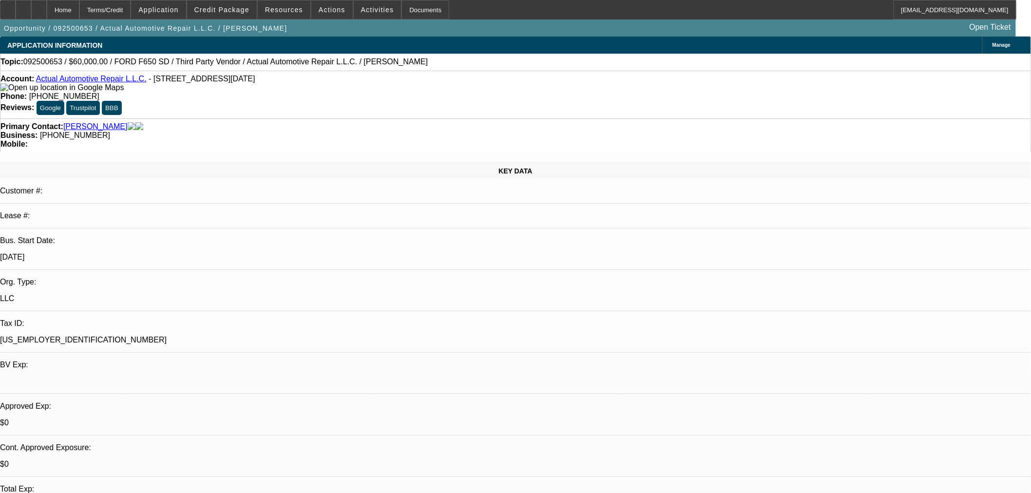
select select "2"
select select "0"
select select "6"
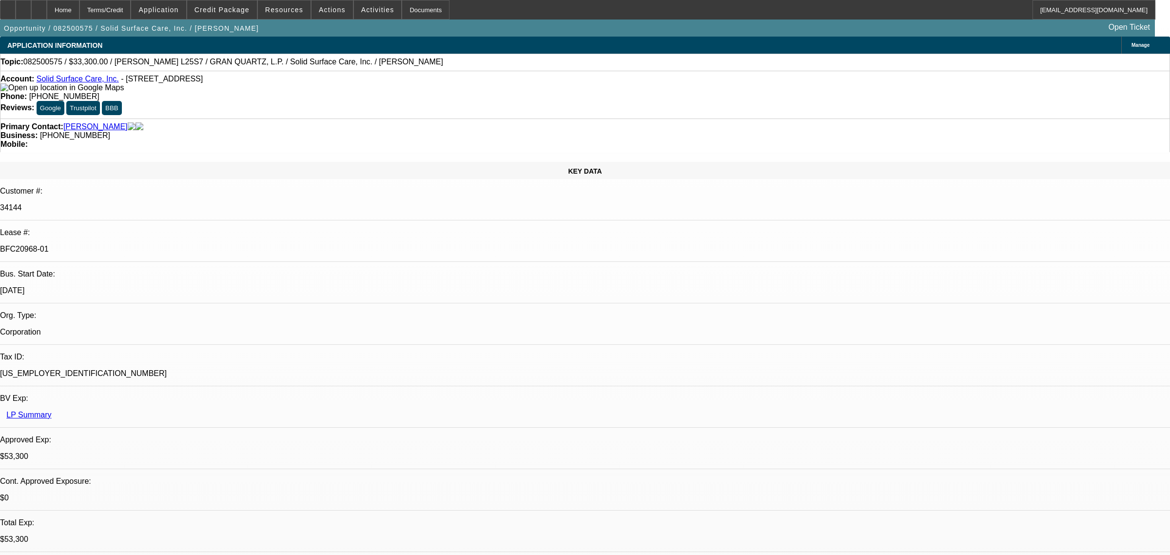
select select "0"
select select "2"
select select "0"
select select "6"
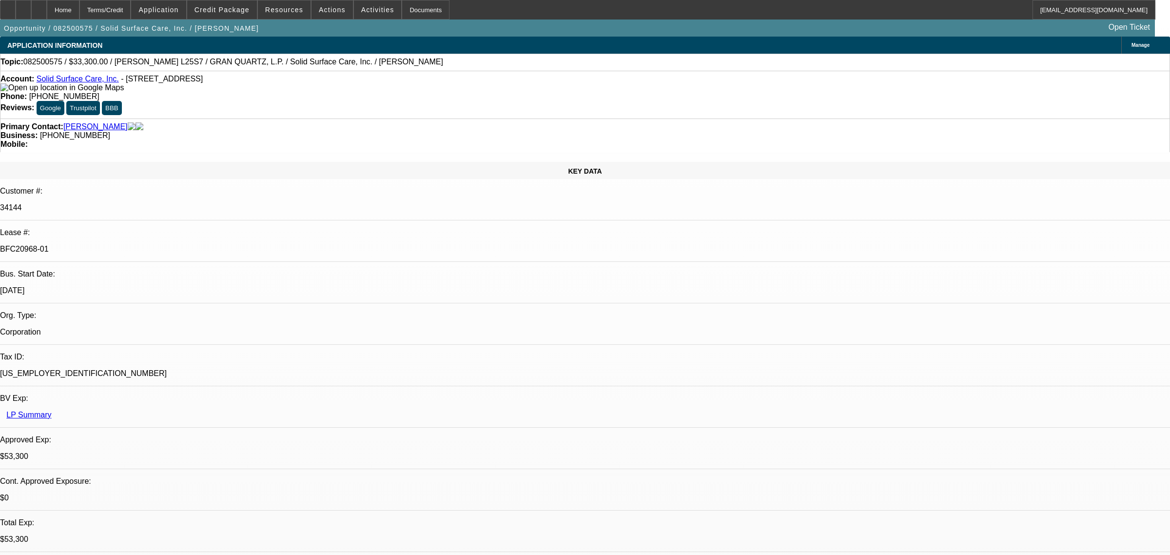
select select "0"
select select "2"
select select "0"
select select "6"
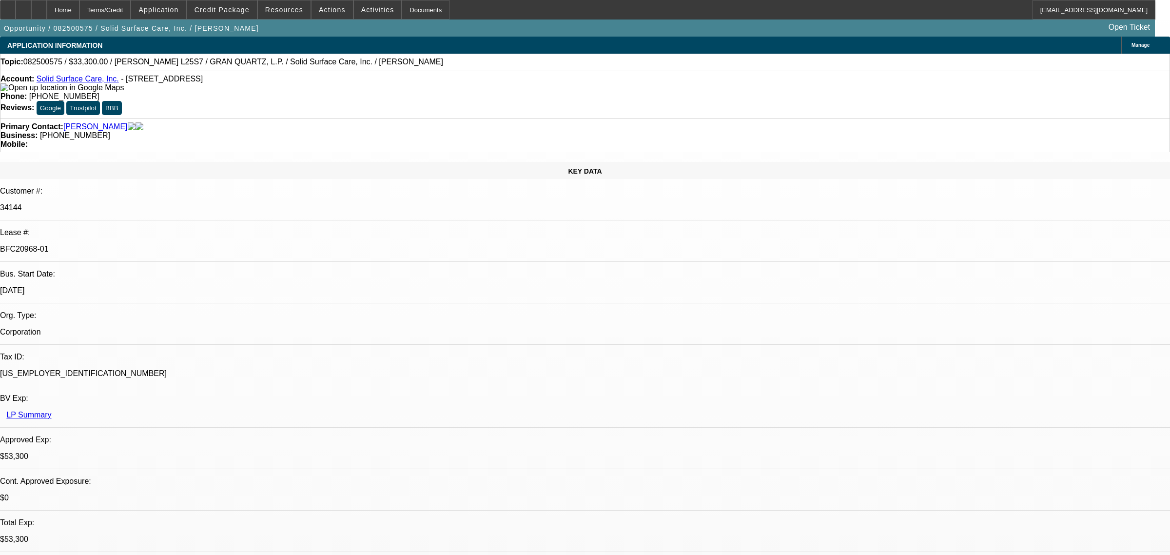
select select "0"
select select "2"
select select "0"
select select "6"
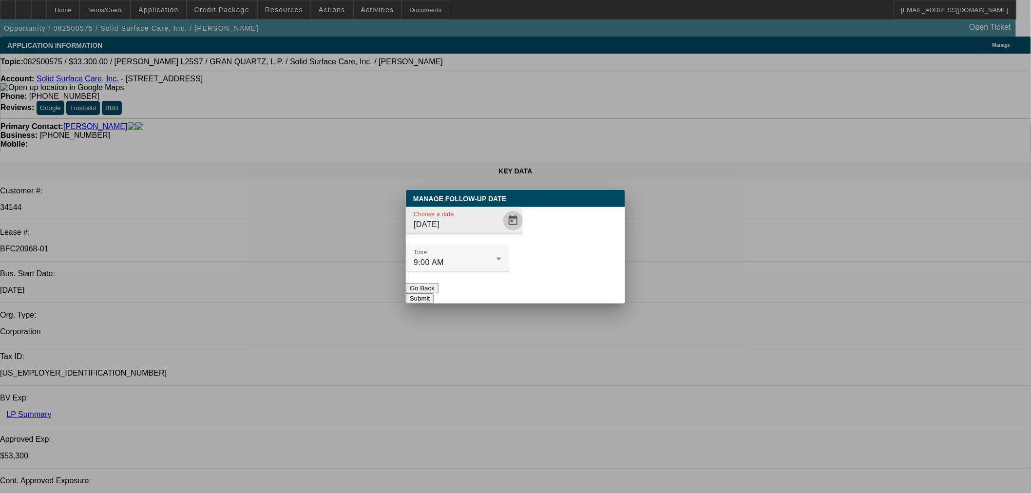
click at [502, 233] on span "Open calendar" at bounding box center [513, 220] width 23 height 23
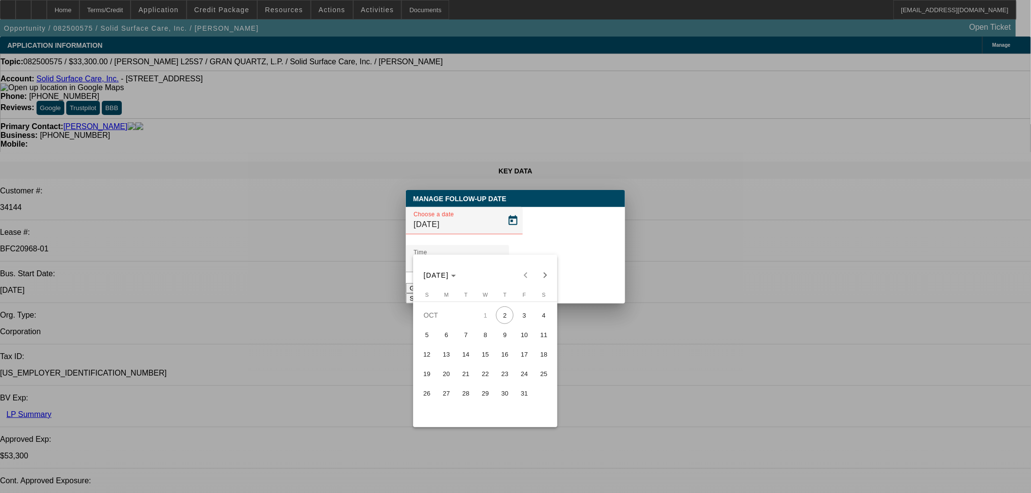
click at [519, 319] on span "3" at bounding box center [525, 316] width 18 height 18
type input "10/3/2025"
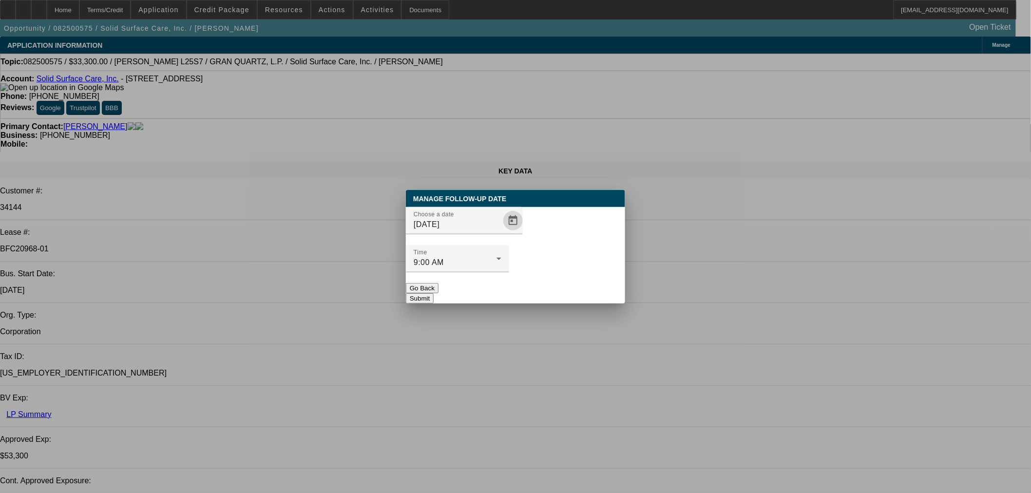
click at [509, 272] on div at bounding box center [457, 277] width 103 height 11
click at [434, 293] on button "Submit" at bounding box center [420, 298] width 28 height 10
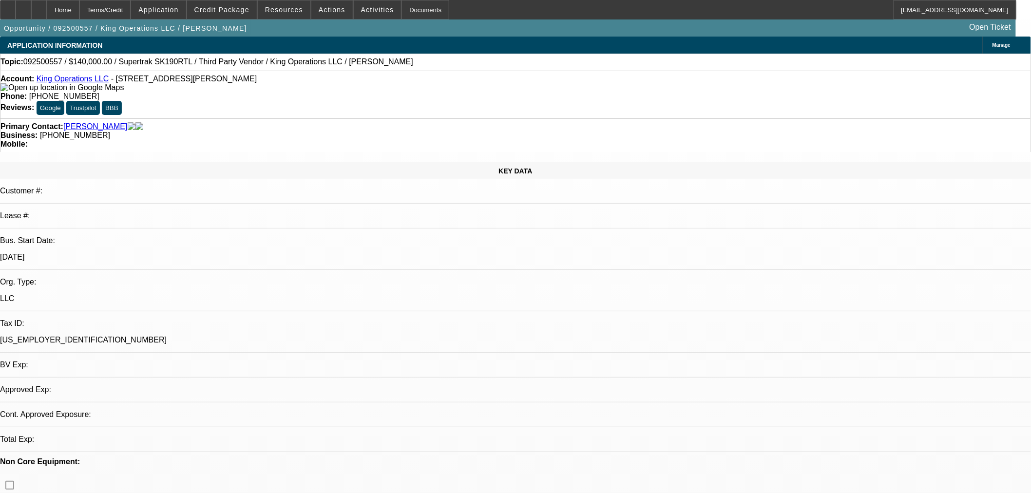
select select "0.2"
select select "2"
select select "0"
select select "6"
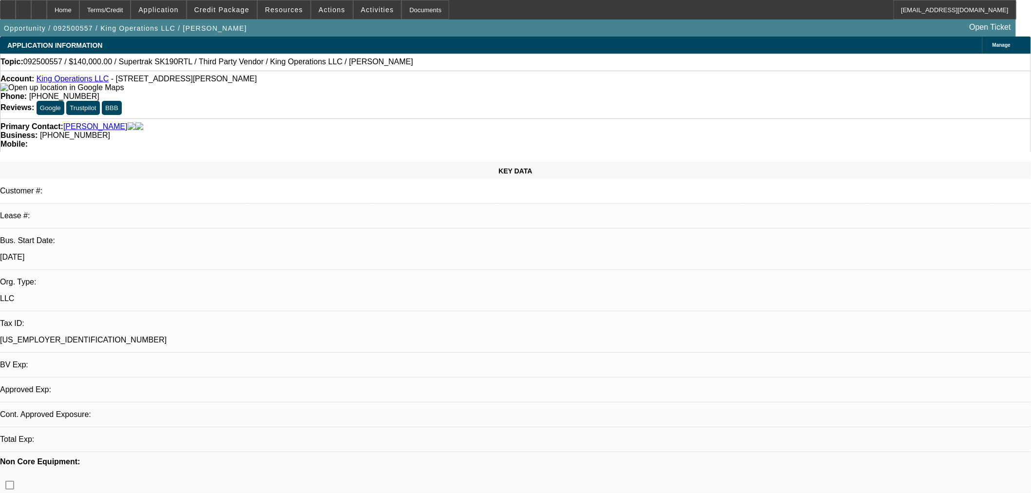
select select "0"
select select "2"
select select "0"
select select "6"
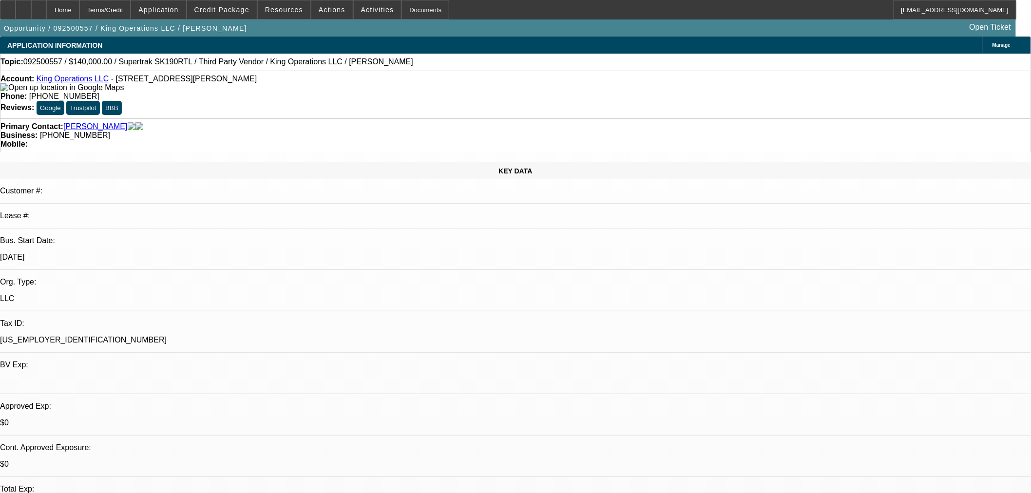
scroll to position [90, 0]
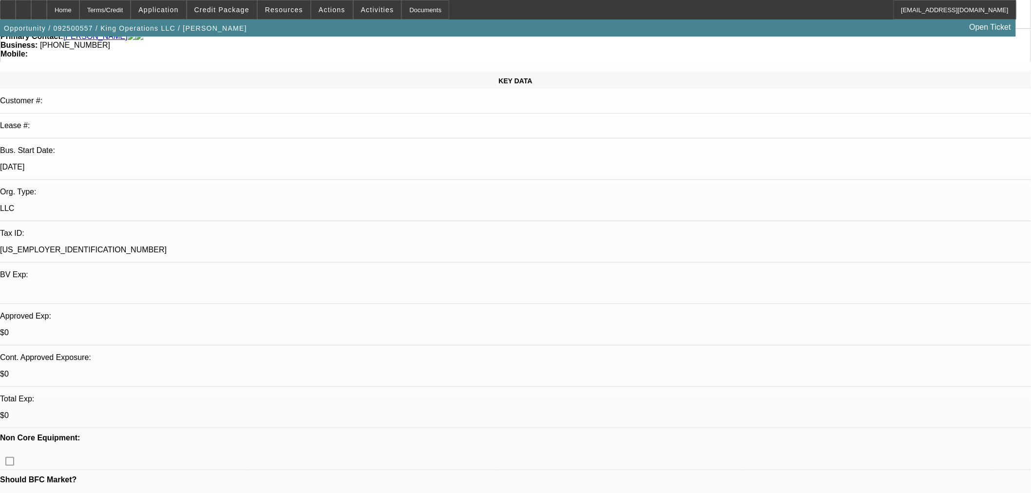
click at [330, 12] on span "Actions" at bounding box center [332, 10] width 27 height 8
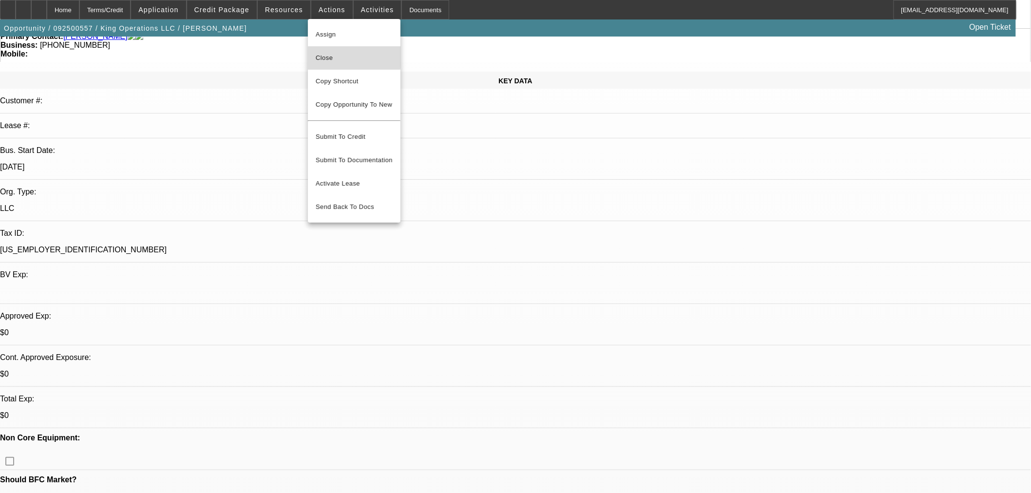
click at [348, 56] on span "Close" at bounding box center [354, 58] width 77 height 12
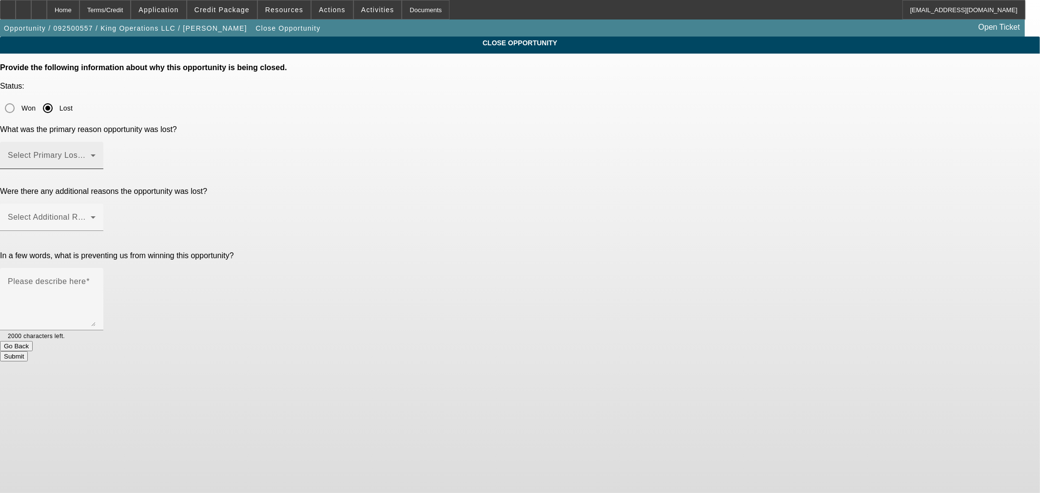
click at [91, 154] on span at bounding box center [49, 160] width 83 height 12
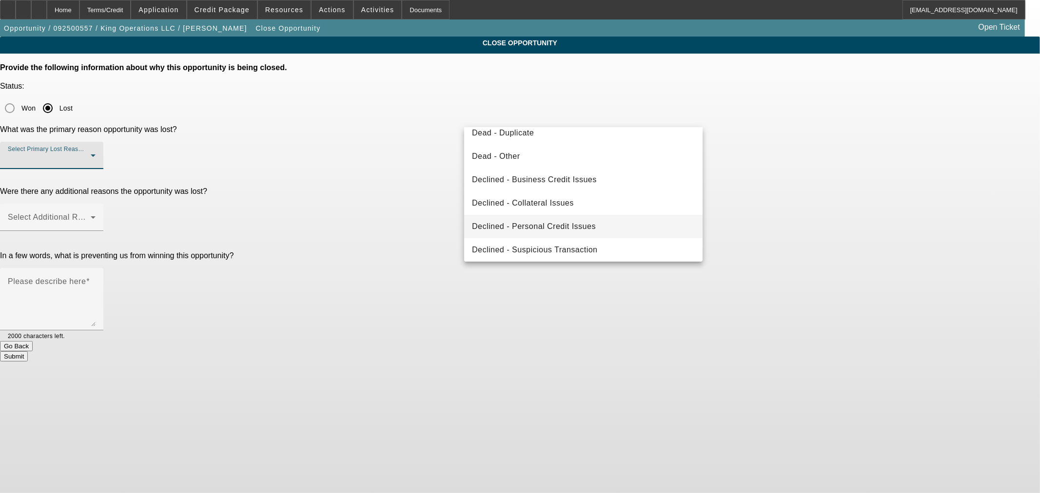
scroll to position [130, 0]
click at [567, 220] on span "Declined - Personal Credit Issues" at bounding box center [534, 224] width 124 height 12
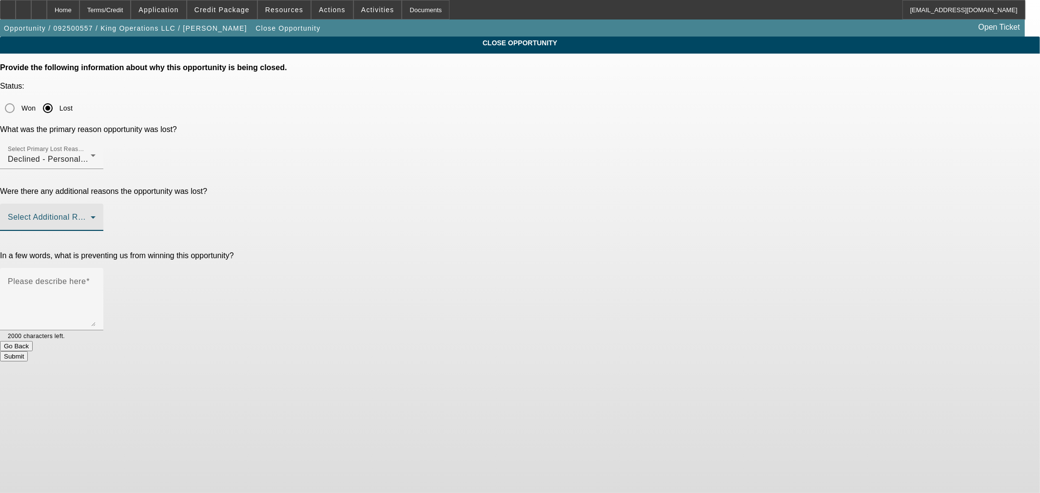
click at [91, 215] on span at bounding box center [49, 221] width 83 height 12
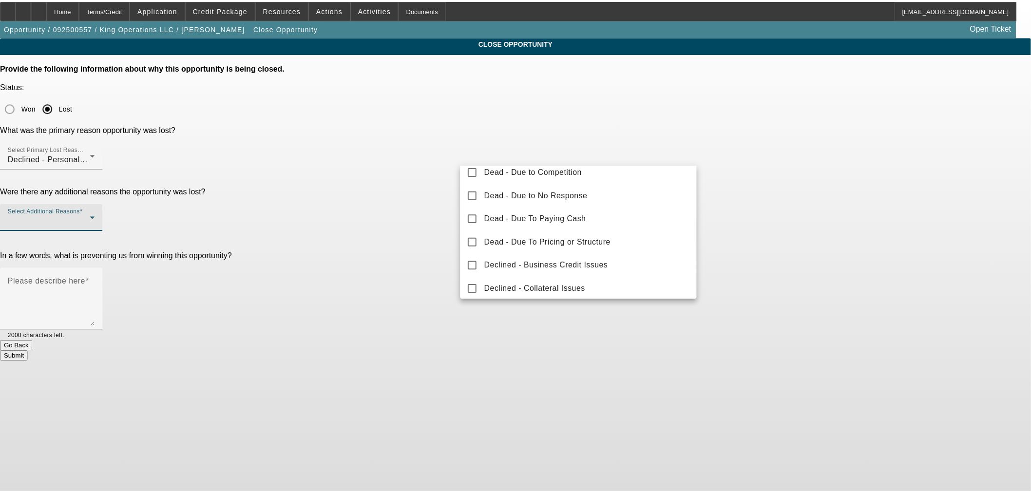
scroll to position [90, 0]
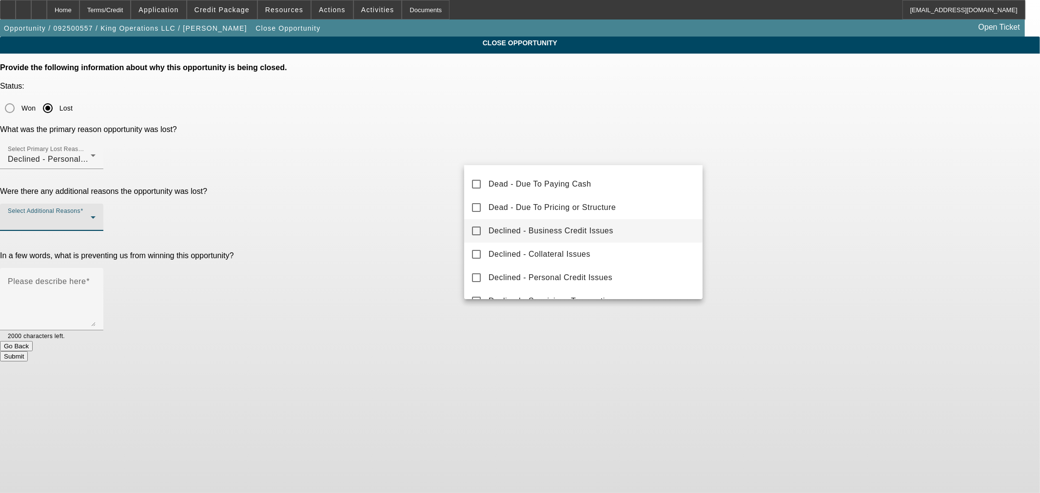
click at [563, 231] on span "Declined - Business Credit Issues" at bounding box center [550, 231] width 125 height 12
click at [408, 179] on div at bounding box center [520, 246] width 1040 height 493
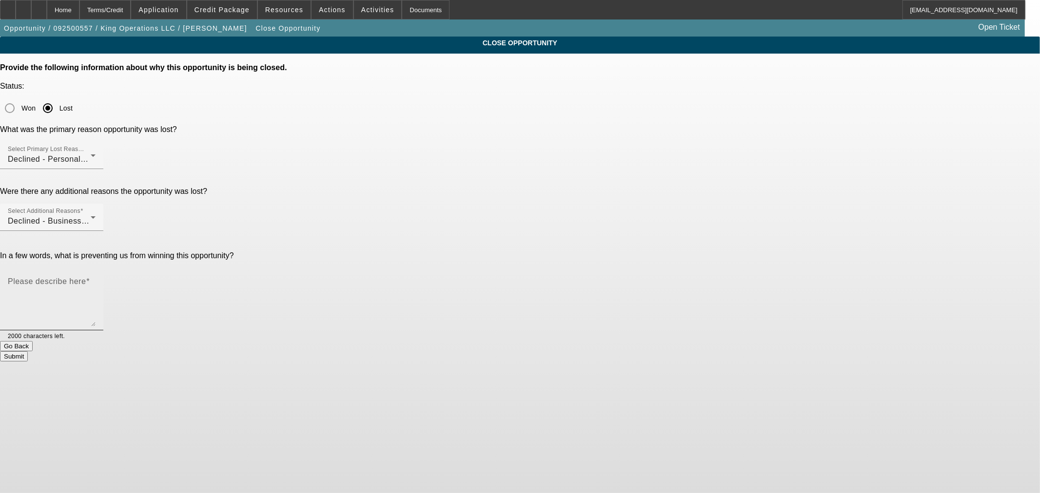
click at [96, 280] on textarea "Please describe here" at bounding box center [52, 303] width 88 height 47
paste textarea "I talked with the pg and he is set on the equipment since these units go for ov…"
type textarea ""I talked with the pg and he is set on the equipment since these units go for o…"
click at [28, 351] on button "Submit" at bounding box center [14, 356] width 28 height 10
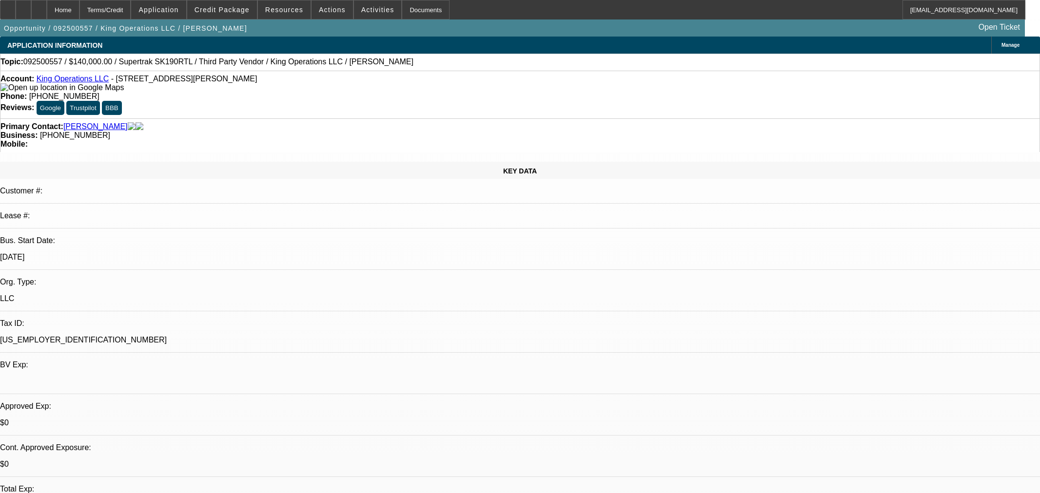
select select "0.2"
select select "2"
select select "0"
select select "6"
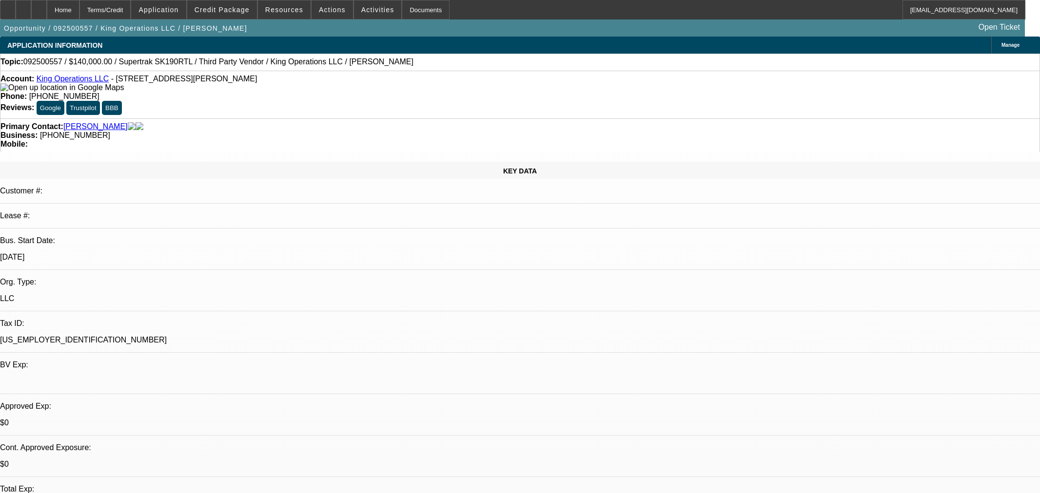
select select "0"
select select "2"
select select "0"
select select "6"
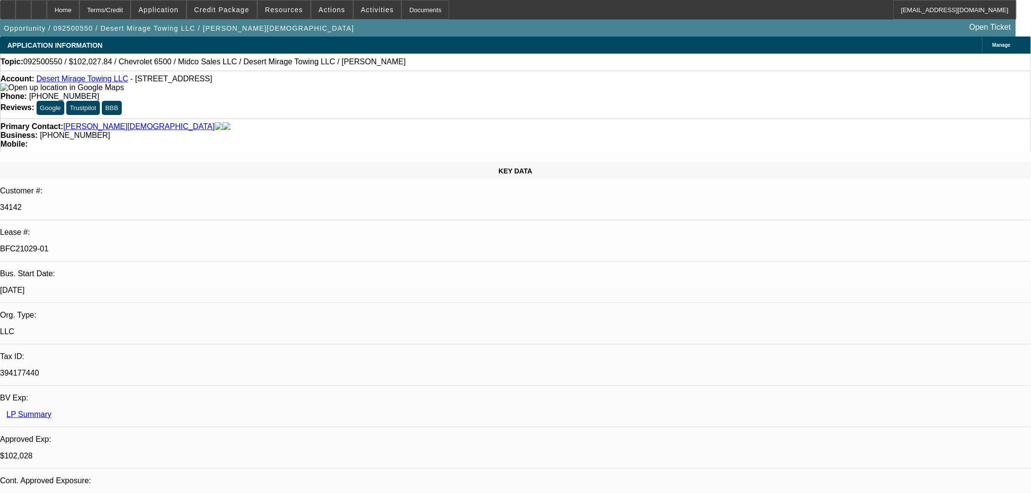
select select "0"
select select "3"
select select "0.1"
select select "4"
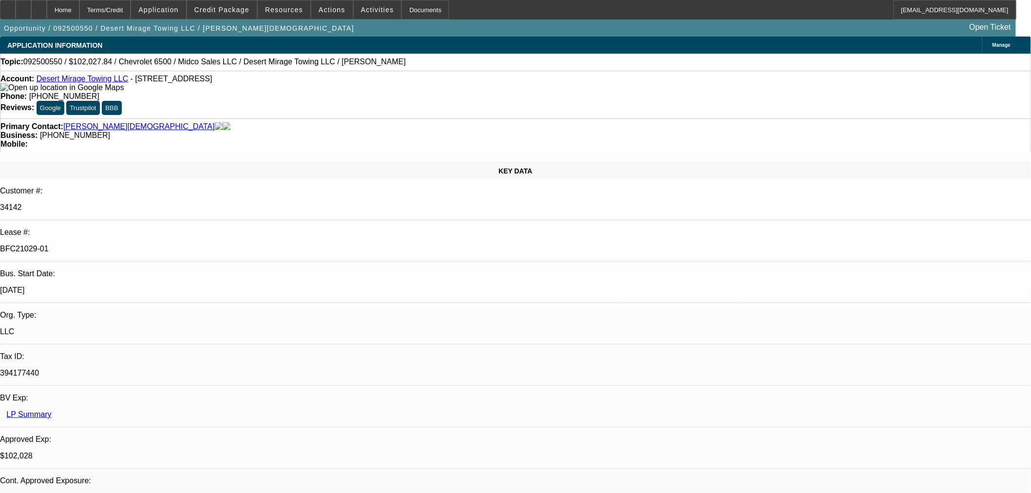
select select "0"
select select "3"
select select "0.1"
select select "4"
